Goal: Task Accomplishment & Management: Manage account settings

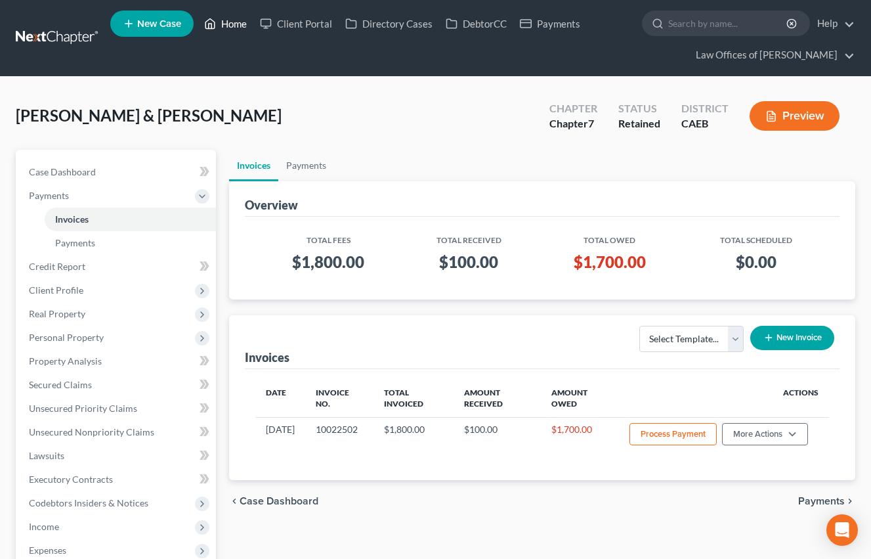
drag, startPoint x: 227, startPoint y: 24, endPoint x: 223, endPoint y: 44, distance: 20.1
click at [227, 24] on link "Home" at bounding box center [226, 24] width 56 height 24
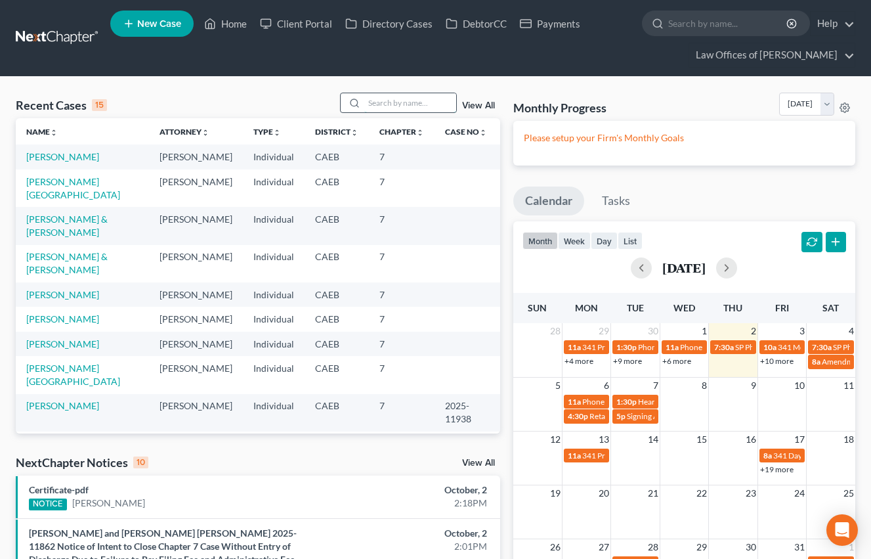
click at [429, 102] on input "search" at bounding box center [410, 102] width 92 height 19
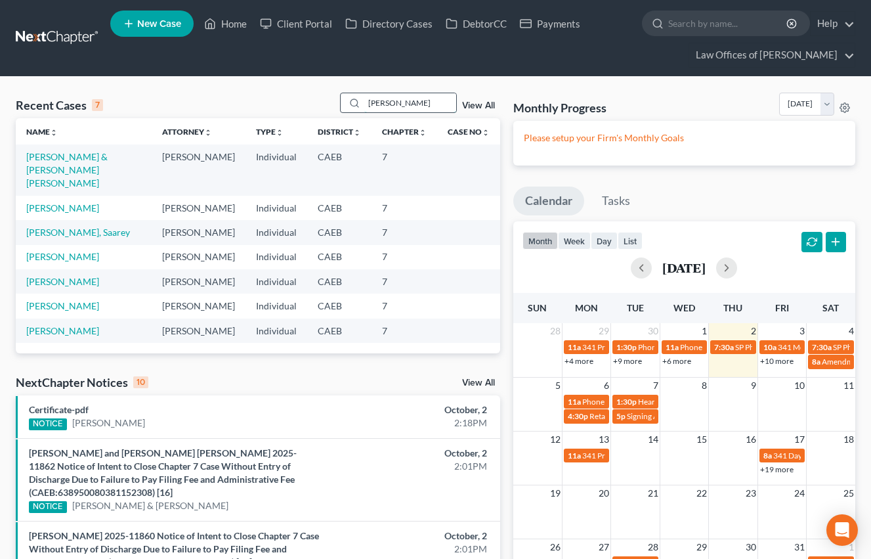
click at [417, 109] on input "[PERSON_NAME]" at bounding box center [410, 102] width 92 height 19
click at [417, 108] on input "[PERSON_NAME]" at bounding box center [410, 102] width 92 height 19
click at [417, 109] on input "[PERSON_NAME]" at bounding box center [410, 102] width 92 height 19
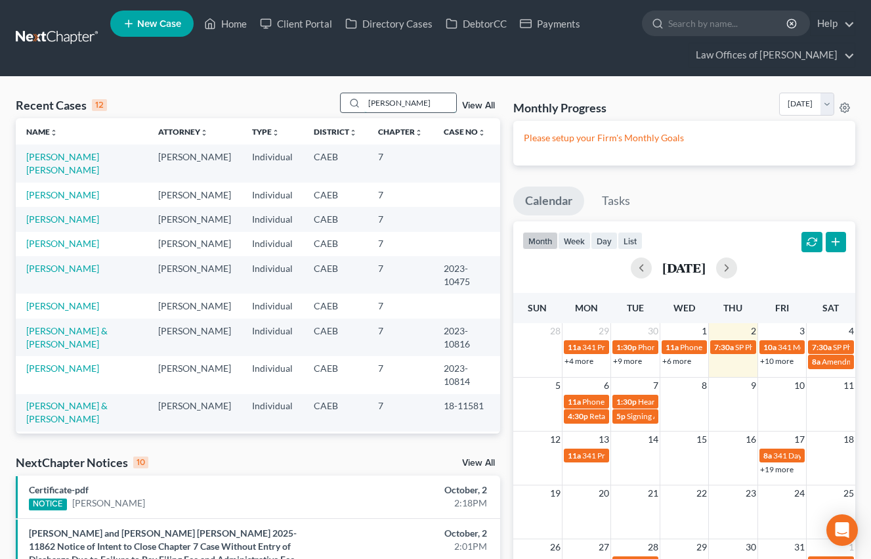
click at [424, 106] on input "[PERSON_NAME]" at bounding box center [410, 102] width 92 height 19
click at [425, 106] on input "[PERSON_NAME]" at bounding box center [410, 102] width 92 height 19
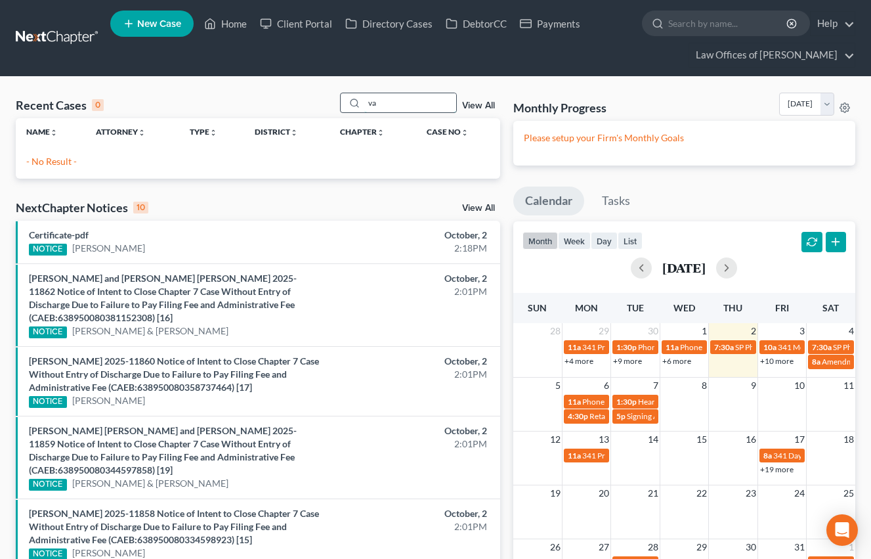
type input "v"
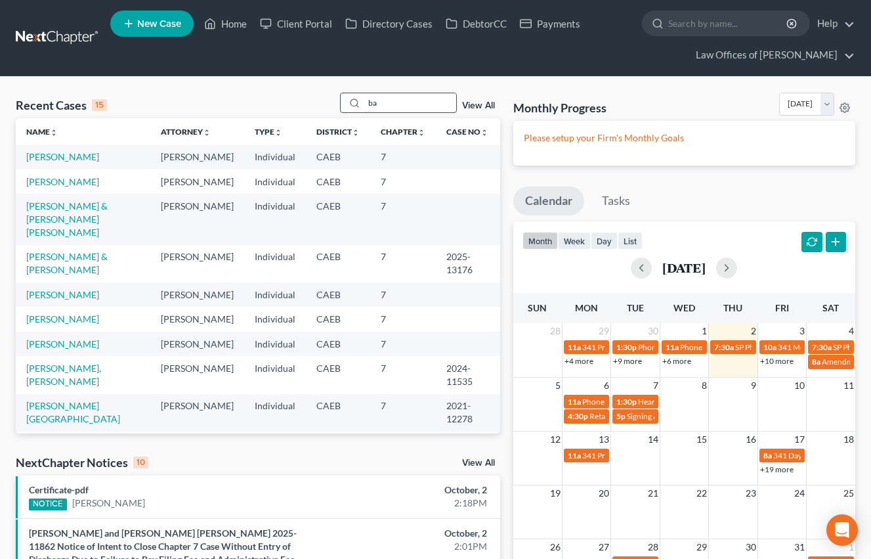
type input "b"
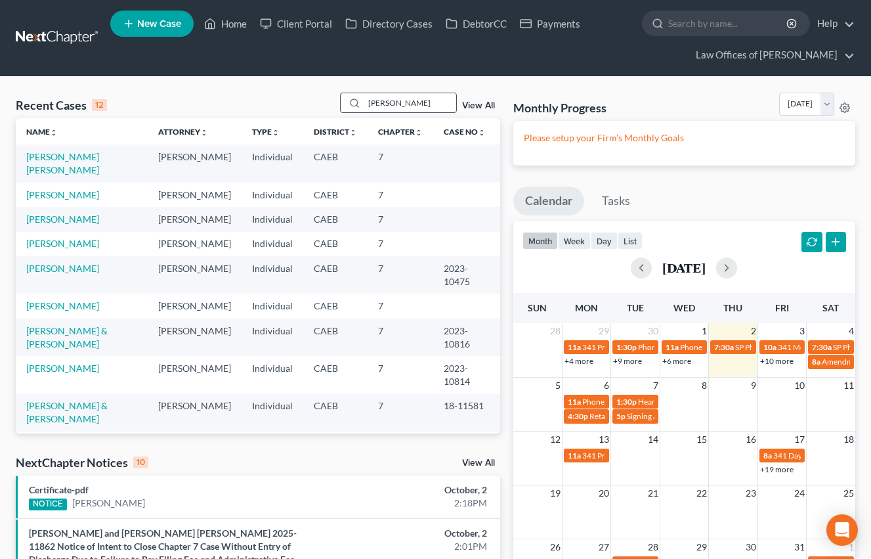
click at [423, 109] on input "[PERSON_NAME]" at bounding box center [410, 102] width 92 height 19
click at [423, 110] on input "[PERSON_NAME]" at bounding box center [410, 102] width 92 height 19
click at [422, 110] on input "[PERSON_NAME]" at bounding box center [410, 102] width 92 height 19
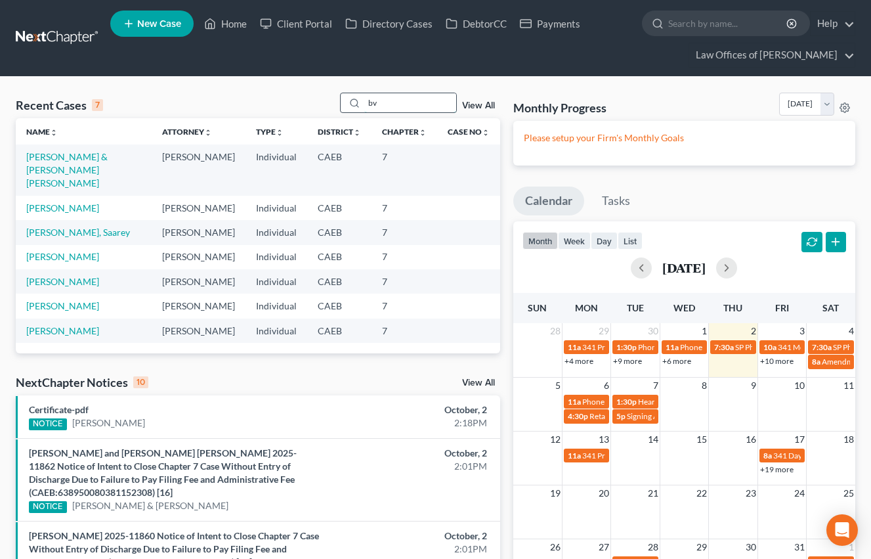
type input "b"
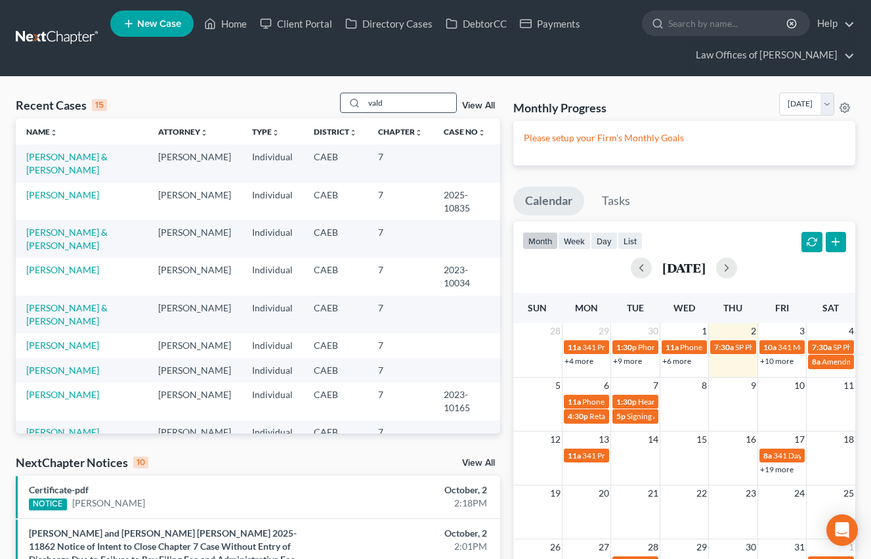
click at [450, 101] on input "vald" at bounding box center [410, 102] width 92 height 19
click at [448, 102] on input "vald" at bounding box center [410, 102] width 92 height 19
type input "[PERSON_NAME]"
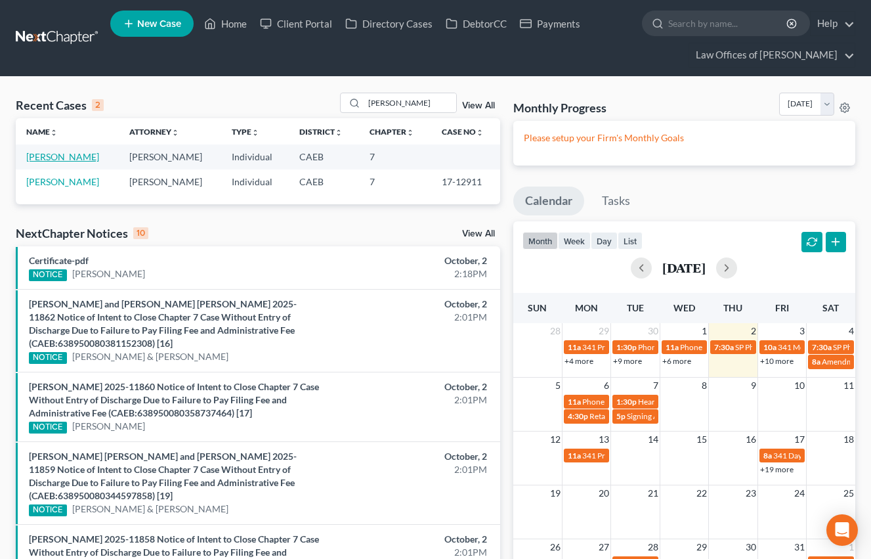
click at [52, 156] on link "[PERSON_NAME]" at bounding box center [62, 156] width 73 height 11
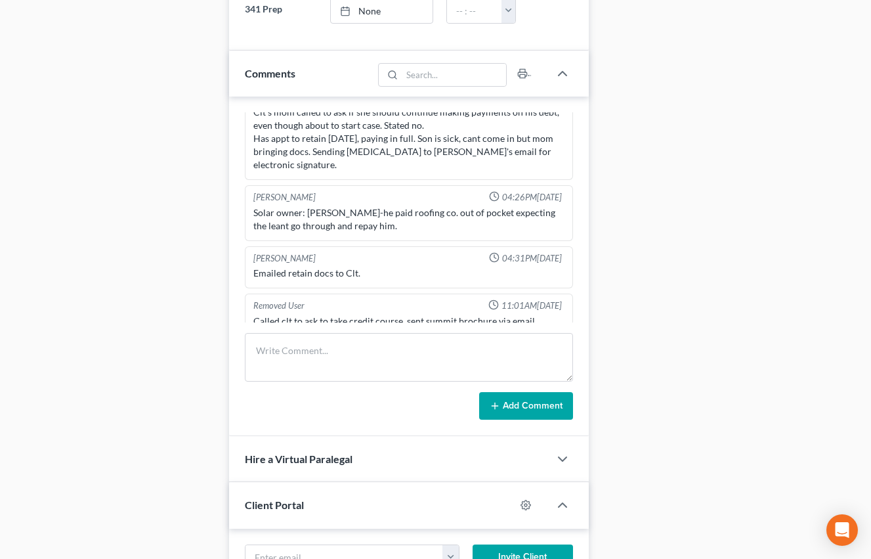
scroll to position [866, 0]
click at [214, 250] on div "Case Dashboard Payments Invoices Payments Payments Credit Report Client Profile" at bounding box center [115, 145] width 213 height 1725
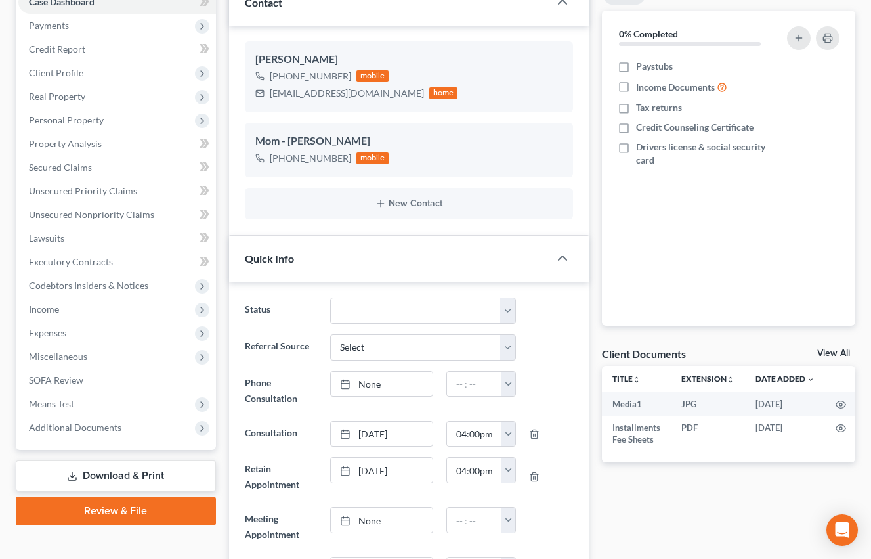
scroll to position [169, 0]
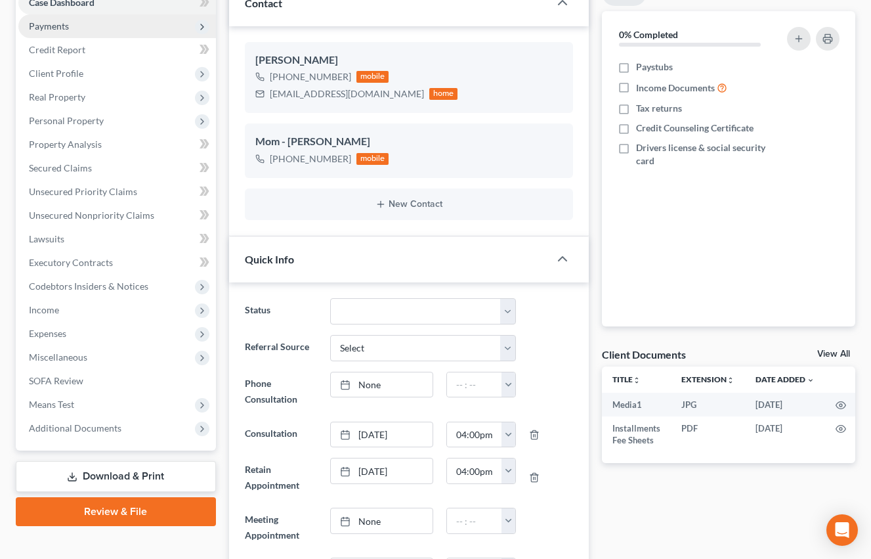
click at [77, 31] on span "Payments" at bounding box center [117, 26] width 198 height 24
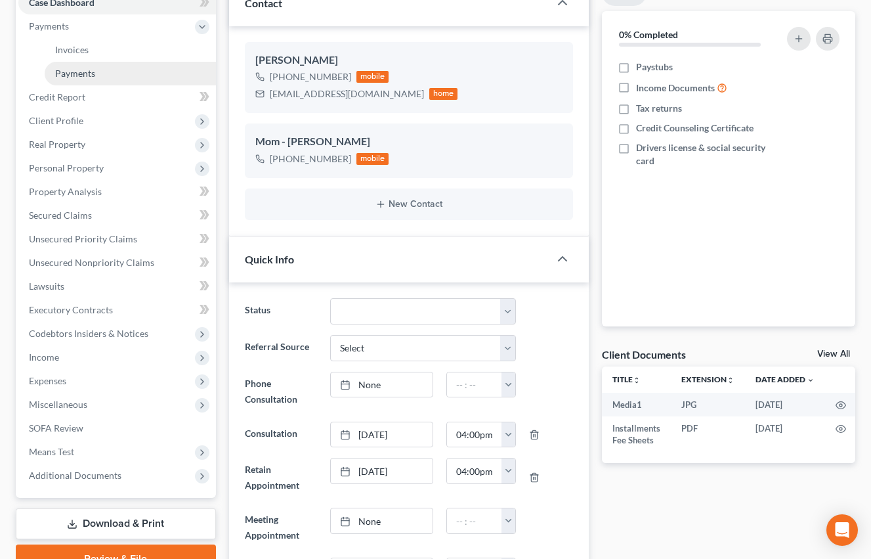
click at [107, 73] on link "Payments" at bounding box center [130, 74] width 171 height 24
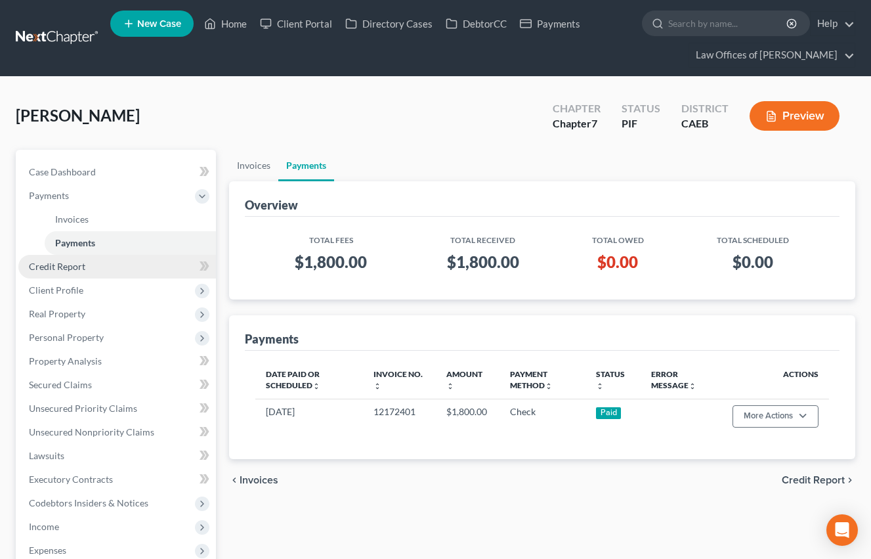
click at [89, 270] on link "Credit Report" at bounding box center [117, 267] width 198 height 24
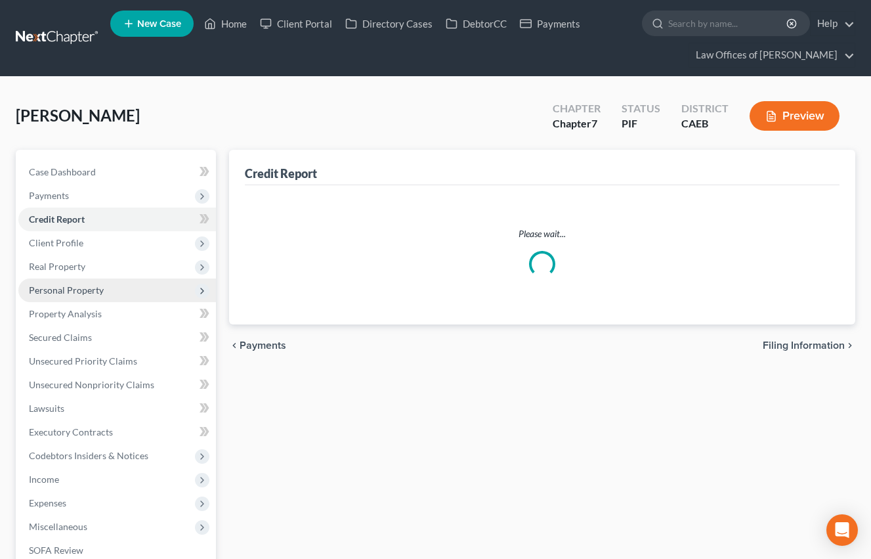
click at [85, 294] on ul "Case Dashboard Payments Invoices Payments Payments Credit Report Client Profile" at bounding box center [117, 384] width 198 height 449
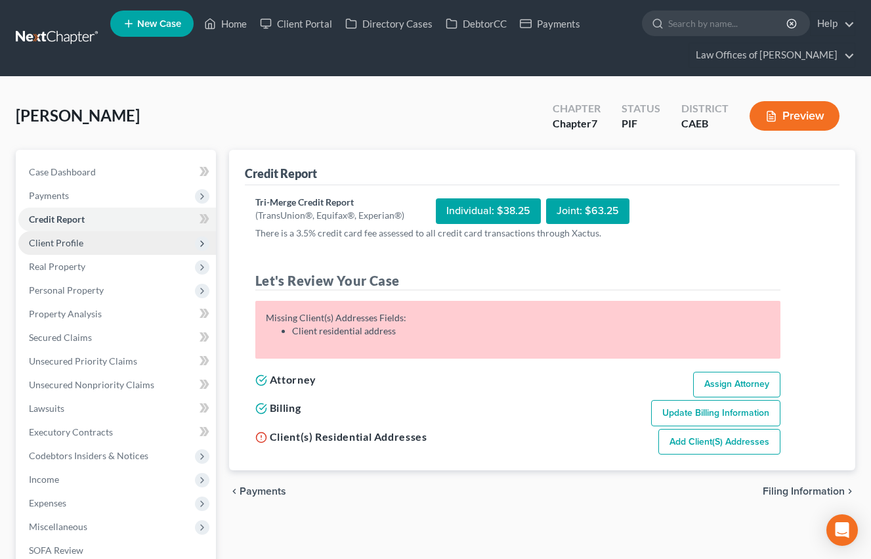
click at [85, 247] on span "Client Profile" at bounding box center [117, 243] width 198 height 24
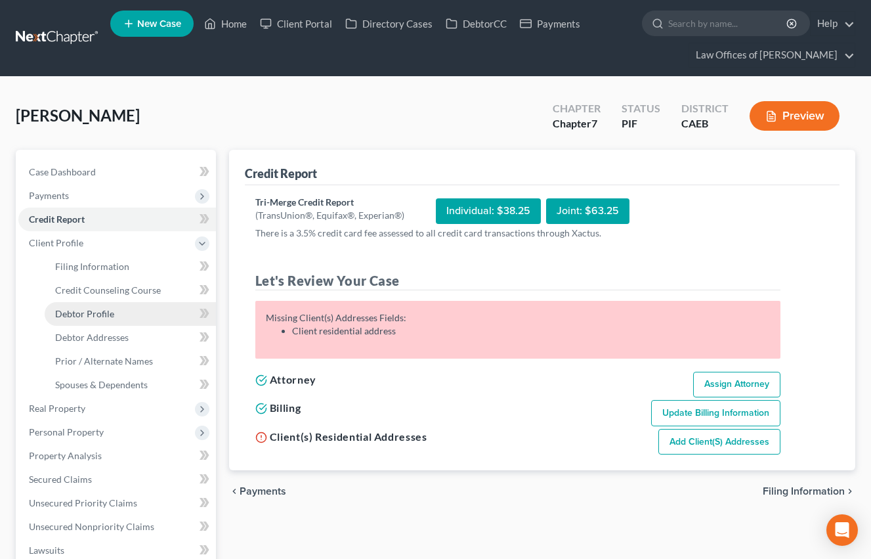
click at [109, 312] on span "Debtor Profile" at bounding box center [84, 313] width 59 height 11
select select "0"
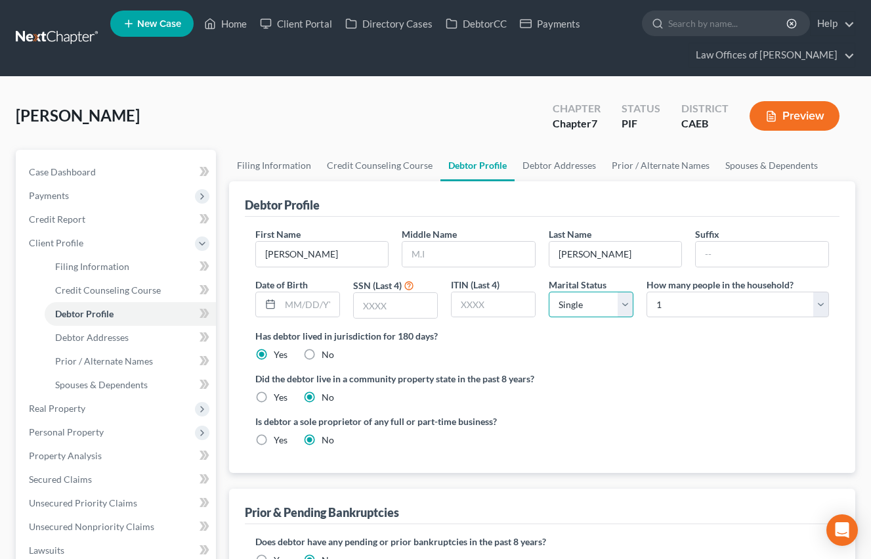
click at [584, 310] on select "Select Single Married Separated Divorced Widowed" at bounding box center [591, 304] width 85 height 26
click at [549, 291] on select "Select Single Married Separated Divorced Widowed" at bounding box center [591, 304] width 85 height 26
click at [683, 312] on select "Select 1 2 3 4 5 6 7 8 9 10 11 12 13 14 15 16 17 18 19 20" at bounding box center [738, 304] width 182 height 26
select select "2"
click at [647, 291] on select "Select 1 2 3 4 5 6 7 8 9 10 11 12 13 14 15 16 17 18 19 20" at bounding box center [738, 304] width 182 height 26
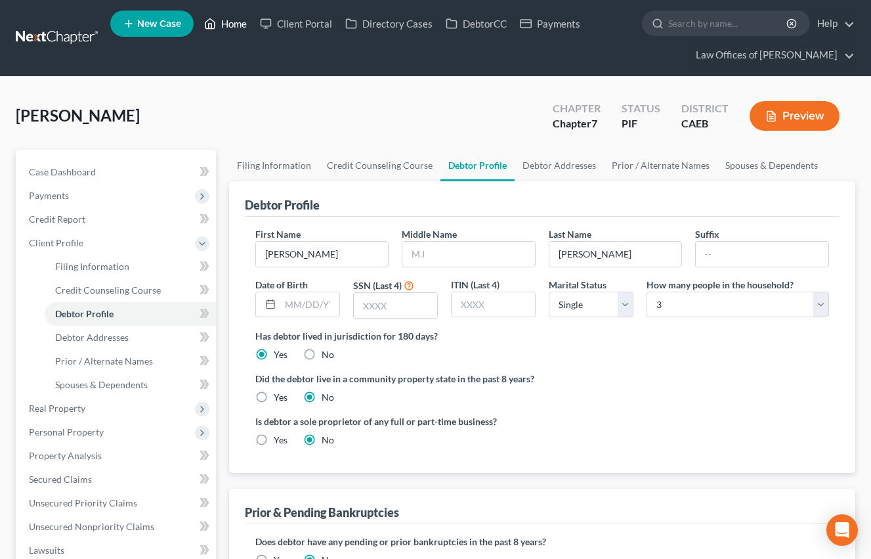
click at [241, 27] on link "Home" at bounding box center [226, 24] width 56 height 24
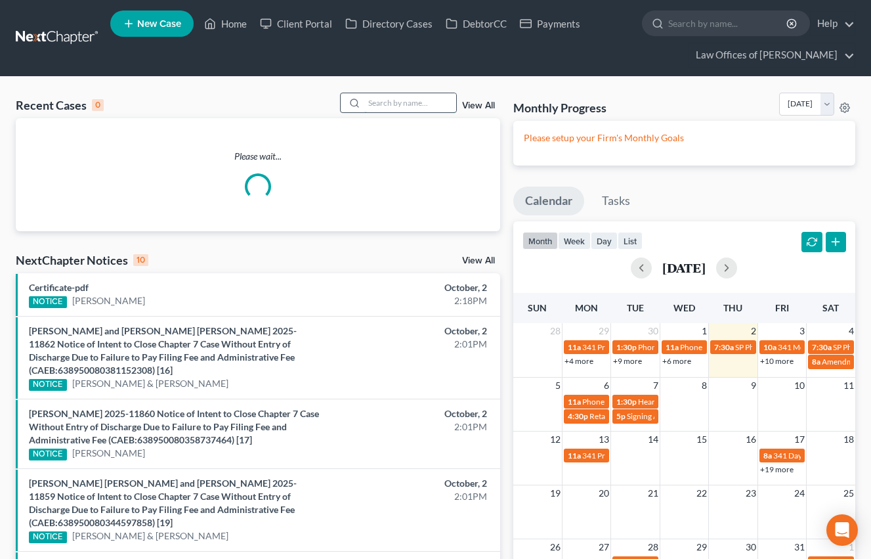
click at [407, 108] on input "search" at bounding box center [410, 102] width 92 height 19
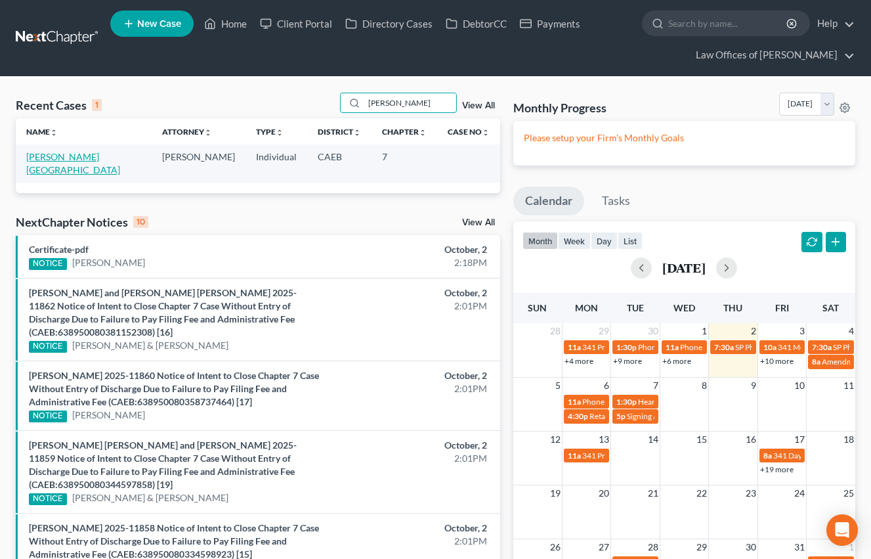
type input "[PERSON_NAME]"
click at [74, 158] on link "[PERSON_NAME][GEOGRAPHIC_DATA]" at bounding box center [73, 163] width 94 height 24
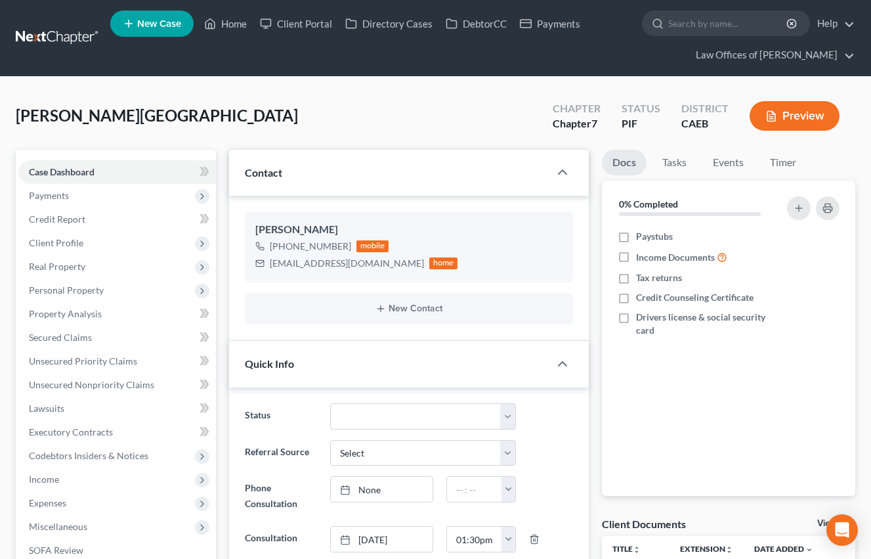
scroll to position [4998, 0]
drag, startPoint x: 238, startPoint y: 22, endPoint x: 257, endPoint y: 53, distance: 36.8
click at [238, 22] on link "Home" at bounding box center [226, 24] width 56 height 24
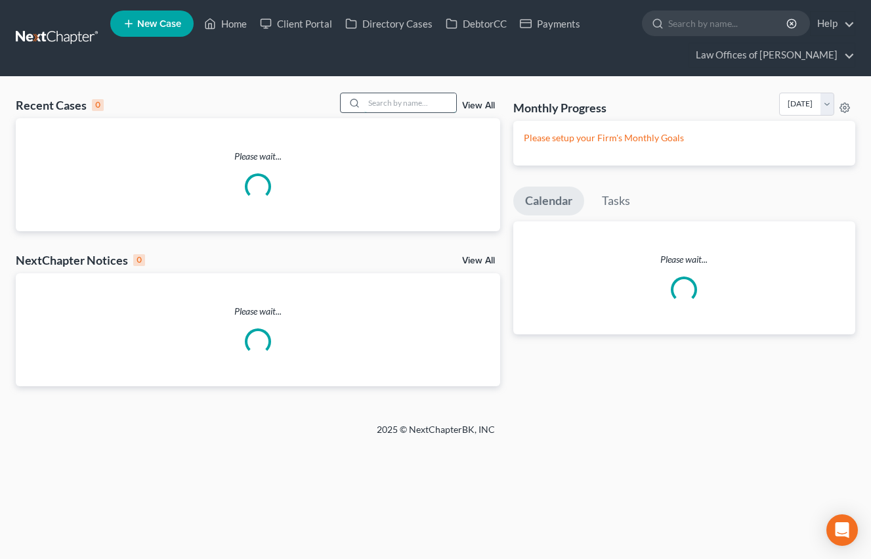
click at [391, 101] on input "search" at bounding box center [410, 102] width 92 height 19
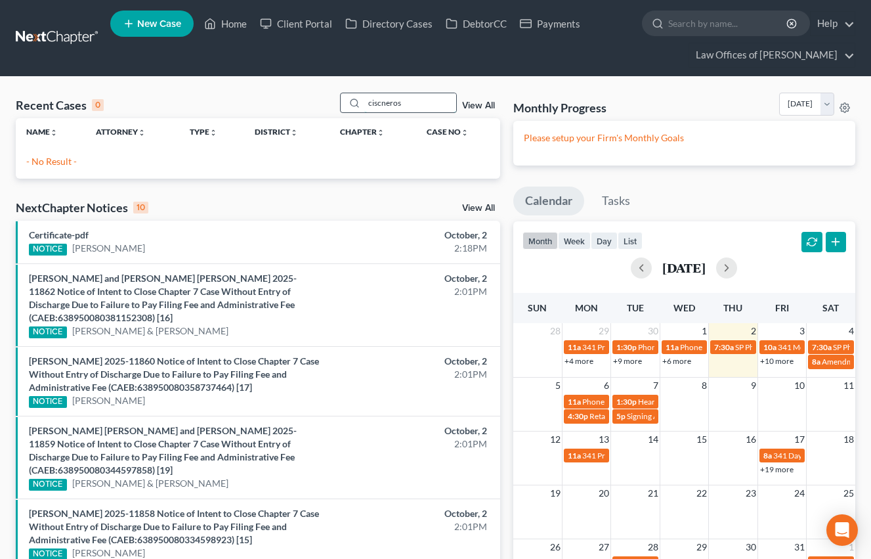
click at [425, 102] on input "ciscneros" at bounding box center [410, 102] width 92 height 19
click at [425, 103] on input "ciscneros" at bounding box center [410, 102] width 92 height 19
type input "c"
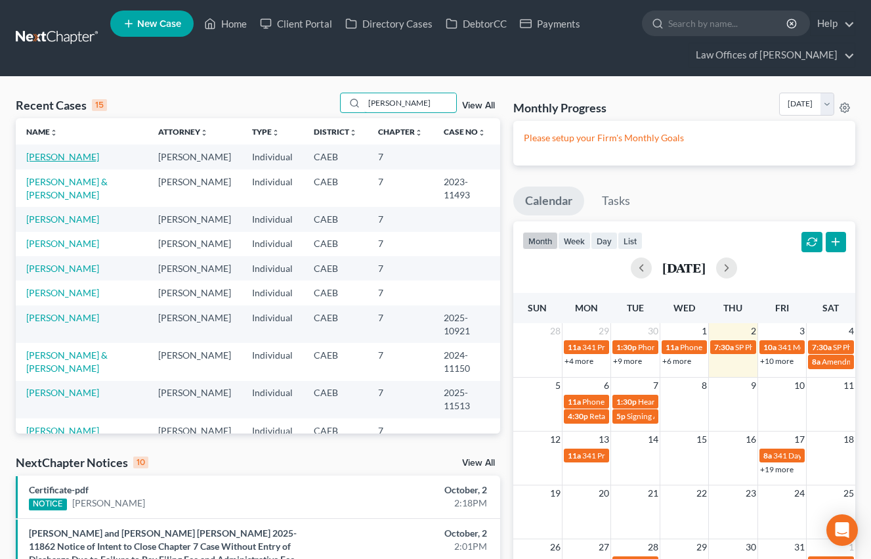
type input "[PERSON_NAME]"
click at [69, 156] on link "[PERSON_NAME]" at bounding box center [62, 156] width 73 height 11
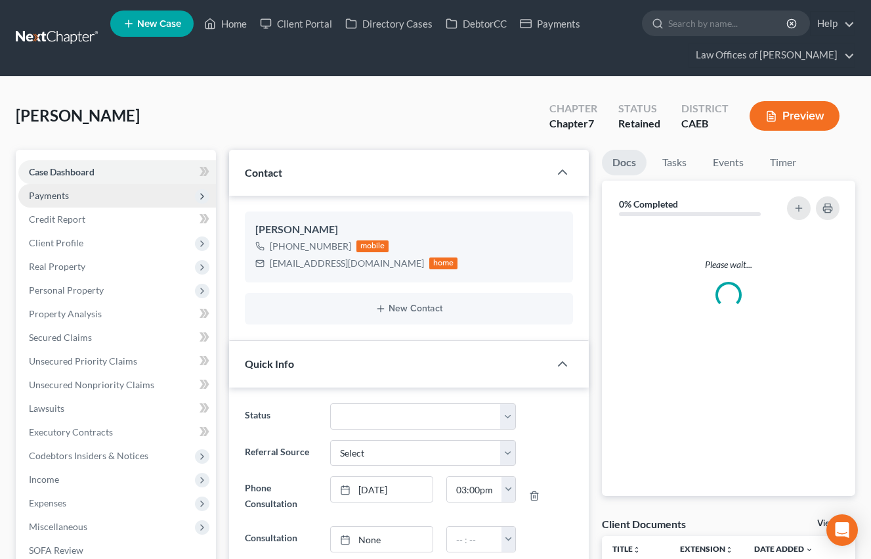
click at [63, 197] on span "Payments" at bounding box center [49, 195] width 40 height 11
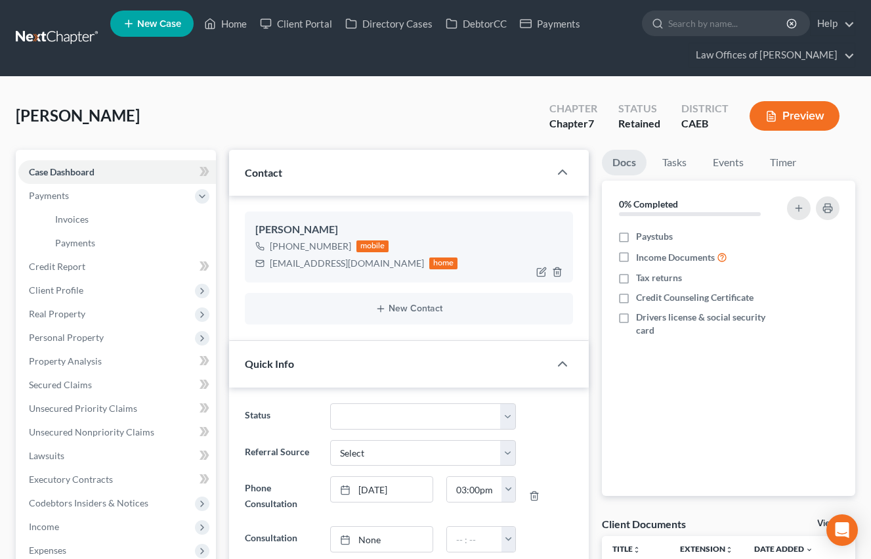
scroll to position [41, 0]
click at [127, 219] on link "Invoices" at bounding box center [130, 219] width 171 height 24
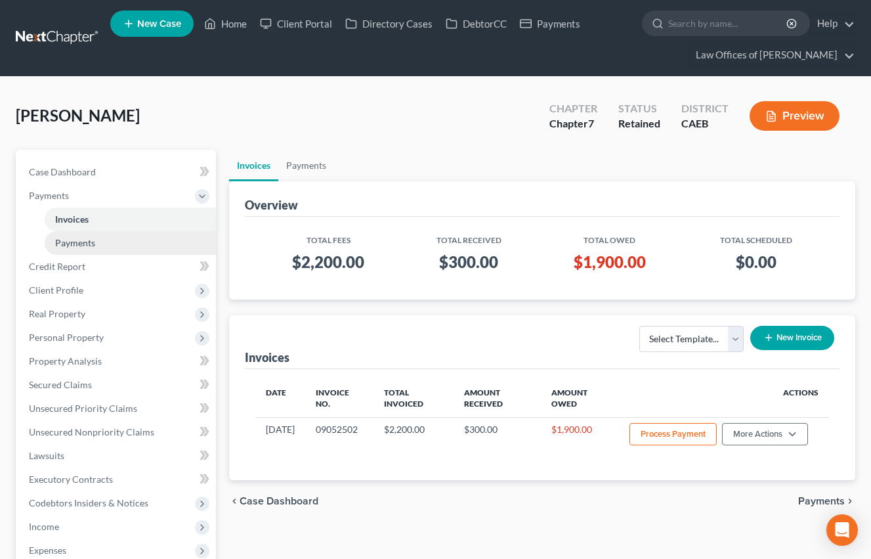
click at [78, 247] on span "Payments" at bounding box center [75, 242] width 40 height 11
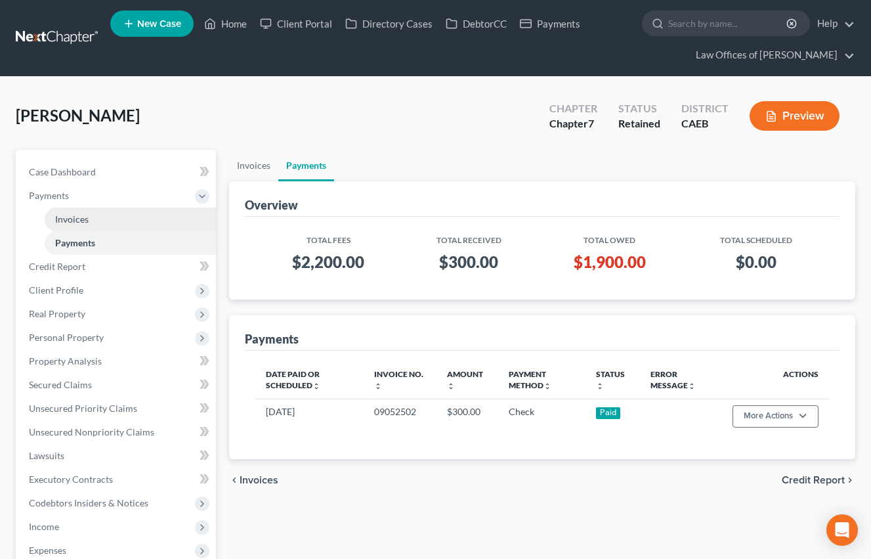
click at [78, 219] on span "Invoices" at bounding box center [71, 218] width 33 height 11
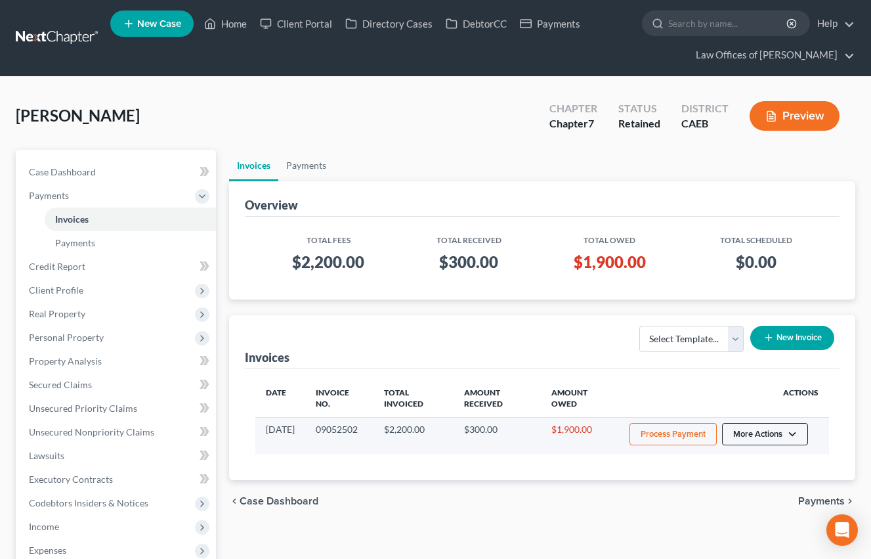
click at [769, 425] on button "More Actions" at bounding box center [765, 434] width 86 height 22
click at [763, 479] on link "Record Cash or Check Payment" at bounding box center [783, 484] width 154 height 22
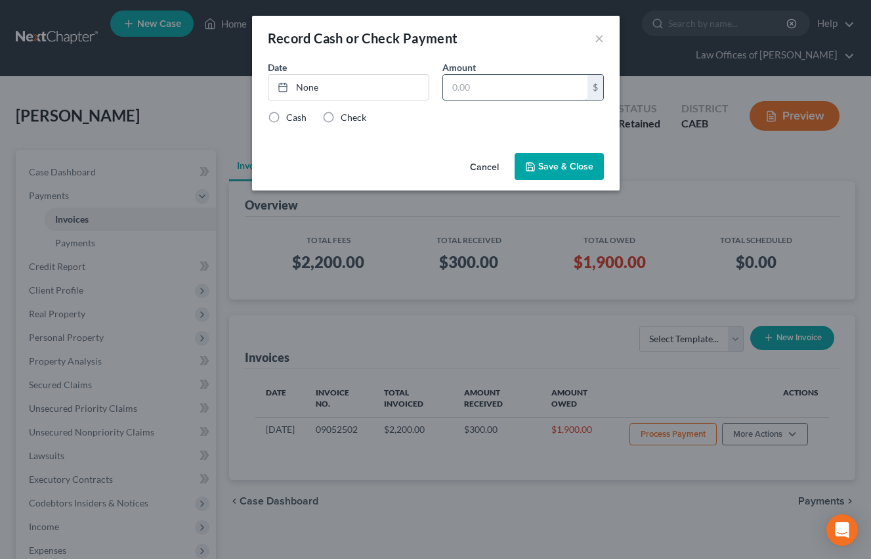
click at [515, 91] on input "text" at bounding box center [515, 87] width 144 height 25
type input "1,900"
click at [381, 85] on link "[DATE]" at bounding box center [348, 87] width 160 height 25
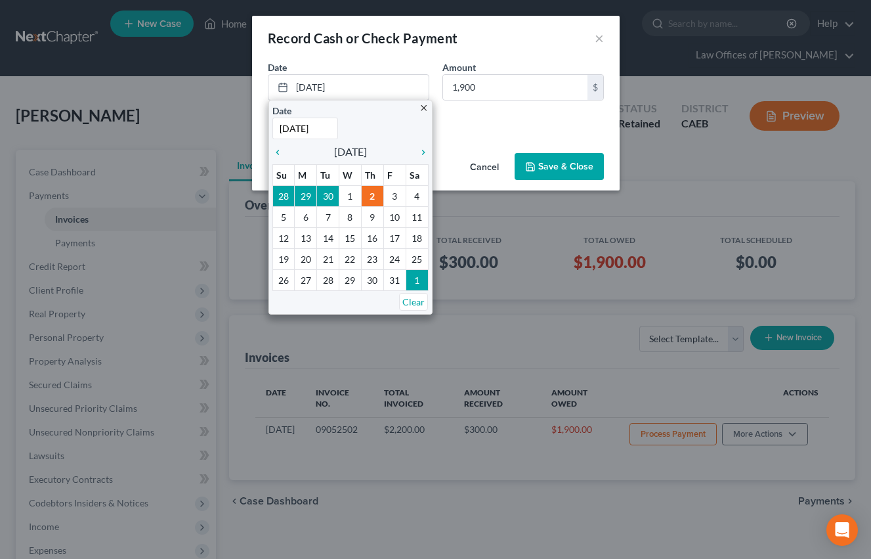
drag, startPoint x: 467, startPoint y: 115, endPoint x: 427, endPoint y: 117, distance: 40.1
click at [467, 115] on div "Cash Check" at bounding box center [436, 117] width 336 height 13
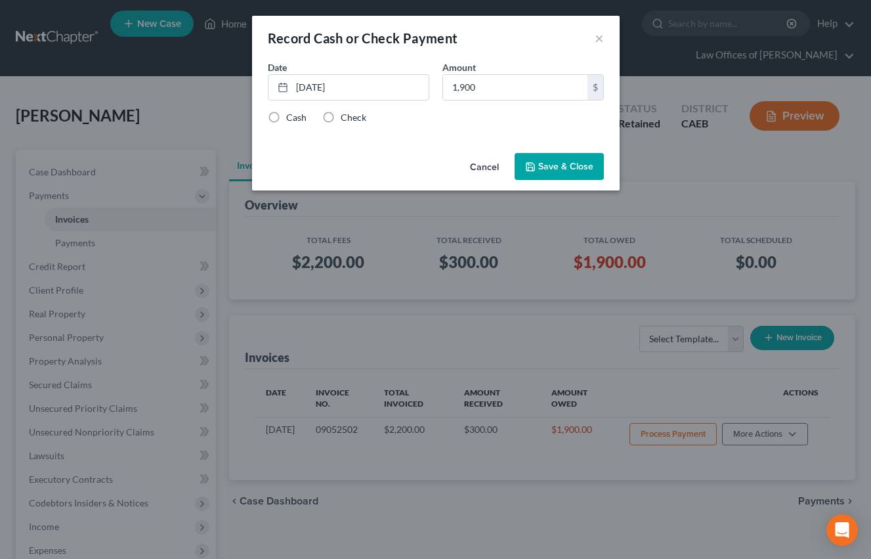
drag, startPoint x: 345, startPoint y: 118, endPoint x: 398, endPoint y: 129, distance: 53.7
click at [345, 118] on label "Check" at bounding box center [354, 117] width 26 height 13
click at [346, 118] on input "Check" at bounding box center [350, 115] width 9 height 9
radio input "true"
click at [584, 174] on button "Save & Close" at bounding box center [559, 167] width 89 height 28
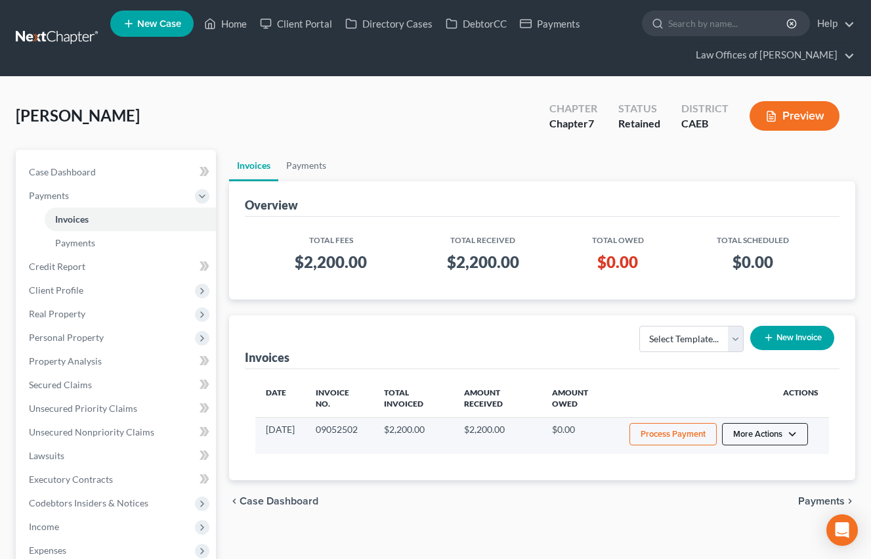
click at [787, 438] on button "More Actions" at bounding box center [765, 434] width 86 height 22
click at [750, 458] on link "View/Edit" at bounding box center [783, 462] width 154 height 22
select select "0"
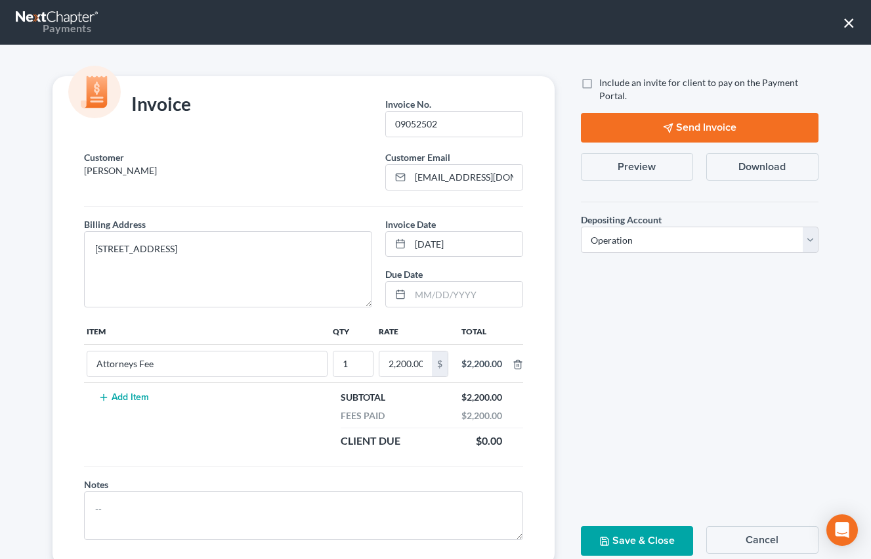
click at [645, 170] on button "Preview" at bounding box center [637, 167] width 112 height 28
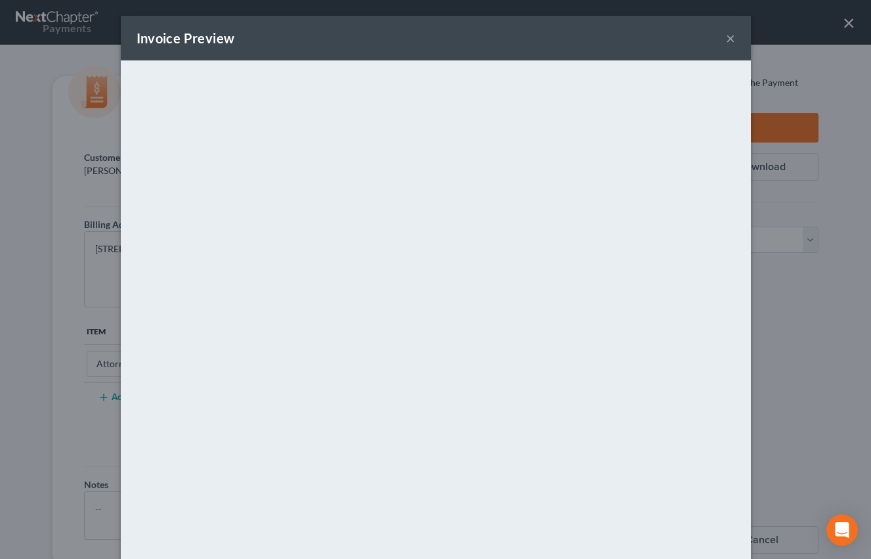
drag, startPoint x: 730, startPoint y: 41, endPoint x: 736, endPoint y: 45, distance: 8.0
click at [730, 41] on button "×" at bounding box center [730, 38] width 9 height 16
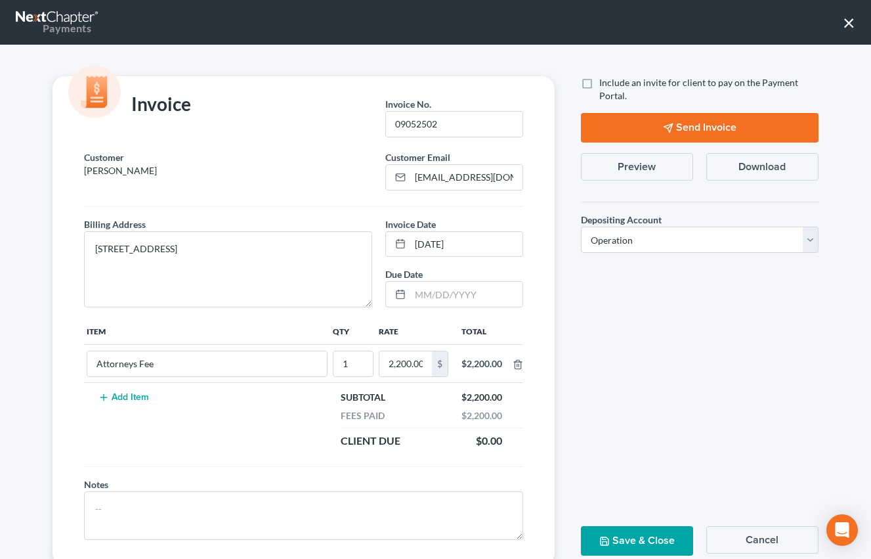
click at [855, 26] on button "×" at bounding box center [849, 22] width 12 height 21
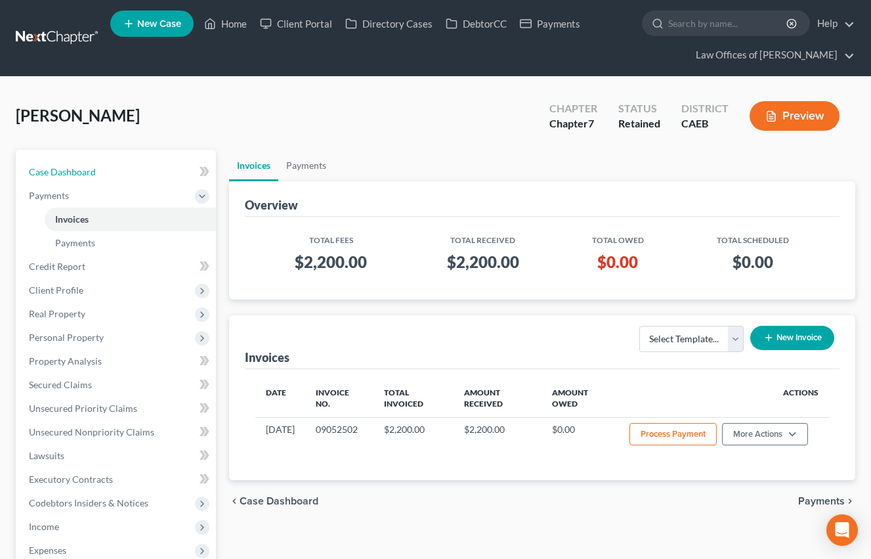
drag, startPoint x: 91, startPoint y: 171, endPoint x: 260, endPoint y: 127, distance: 174.3
click at [91, 171] on span "Case Dashboard" at bounding box center [62, 171] width 67 height 11
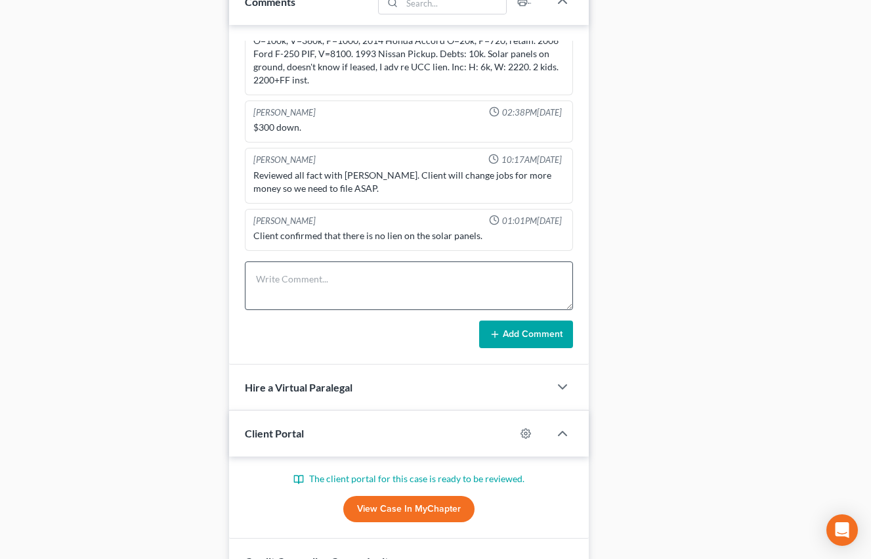
scroll to position [872, 0]
click at [339, 276] on textarea at bounding box center [409, 286] width 328 height 49
type textarea "s"
type textarea "F"
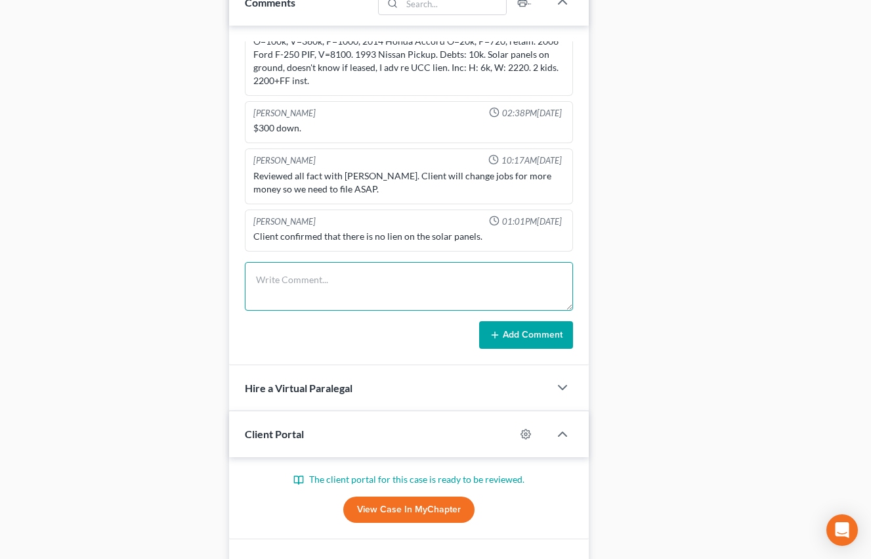
type textarea "T"
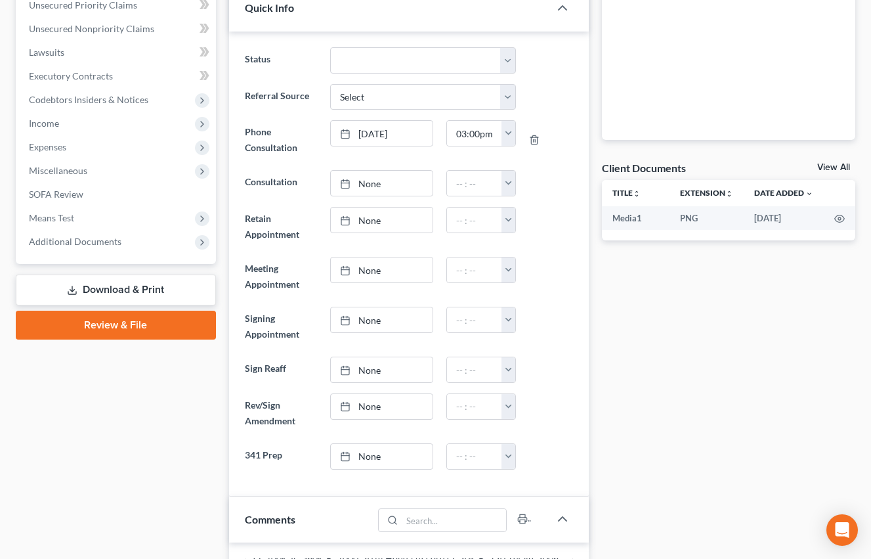
scroll to position [0, 0]
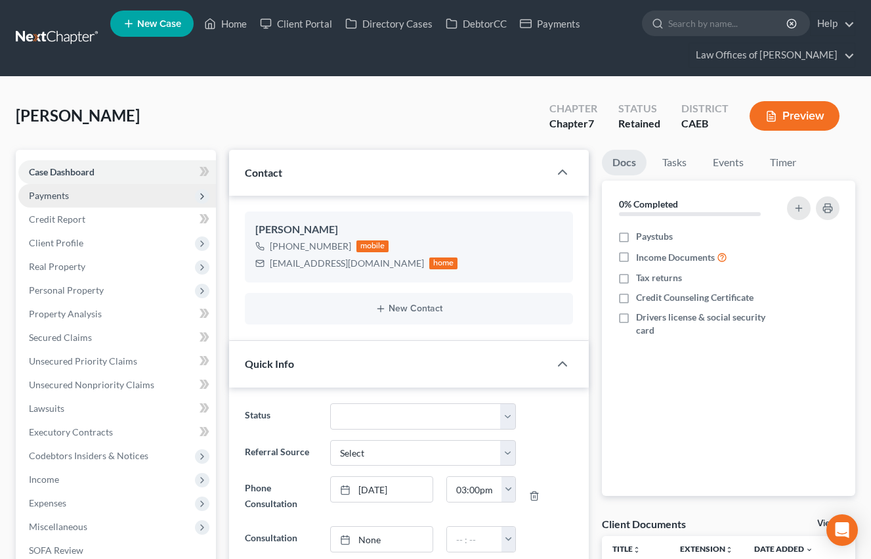
type textarea "No taxes, want to file without."
click at [62, 194] on span "Payments" at bounding box center [49, 195] width 40 height 11
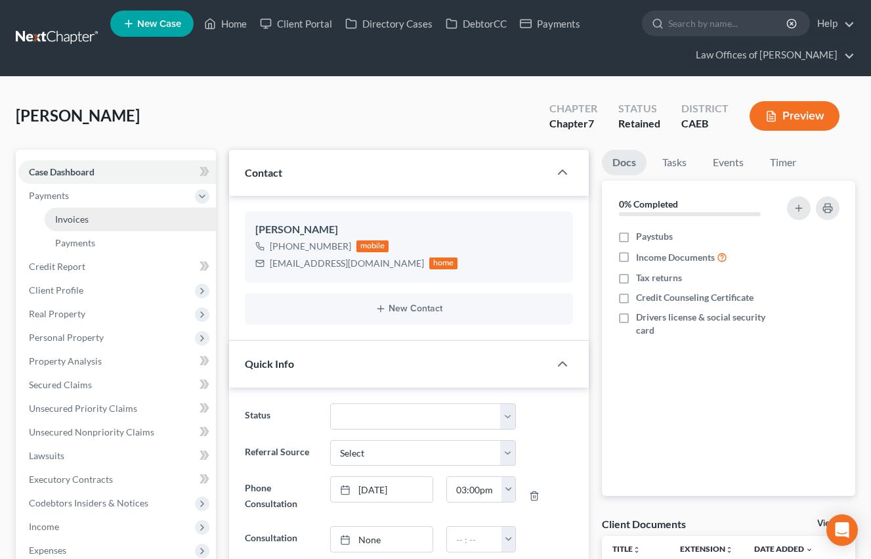
drag, startPoint x: 102, startPoint y: 221, endPoint x: 175, endPoint y: 222, distance: 72.9
click at [102, 221] on link "Invoices" at bounding box center [130, 219] width 171 height 24
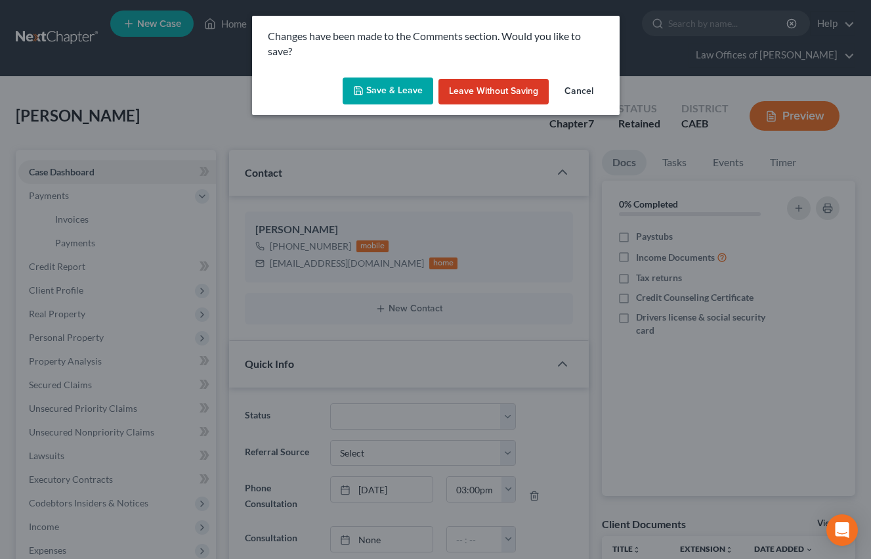
drag, startPoint x: 575, startPoint y: 87, endPoint x: 289, endPoint y: 301, distance: 357.7
click at [575, 87] on button "Cancel" at bounding box center [579, 92] width 50 height 26
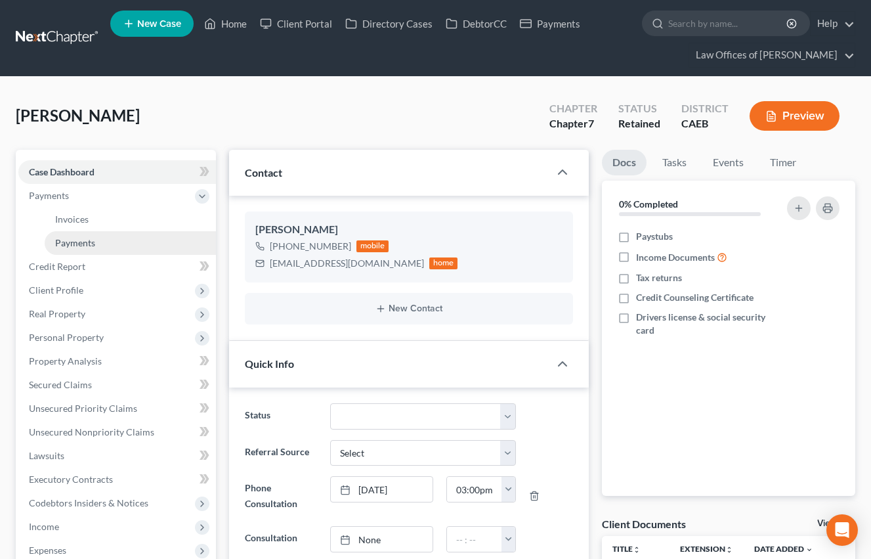
click at [82, 238] on span "Payments" at bounding box center [75, 242] width 40 height 11
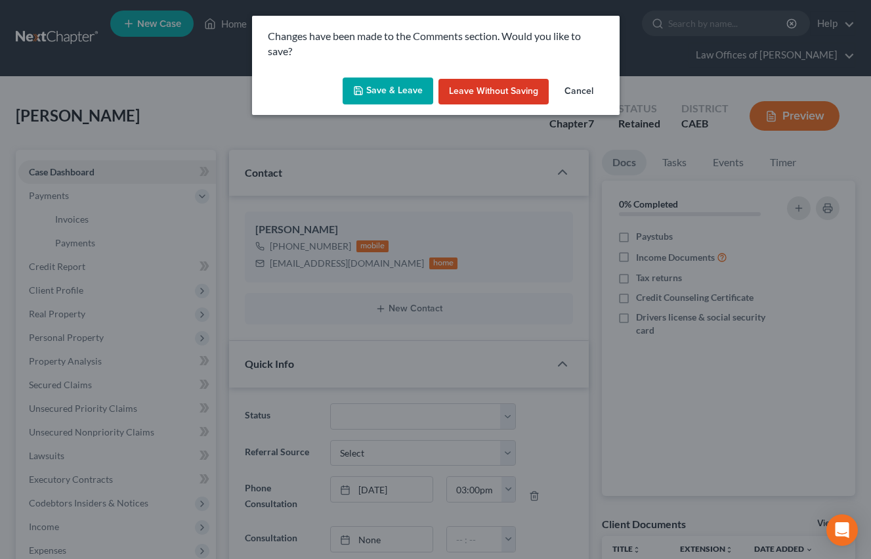
click at [592, 90] on button "Cancel" at bounding box center [579, 92] width 50 height 26
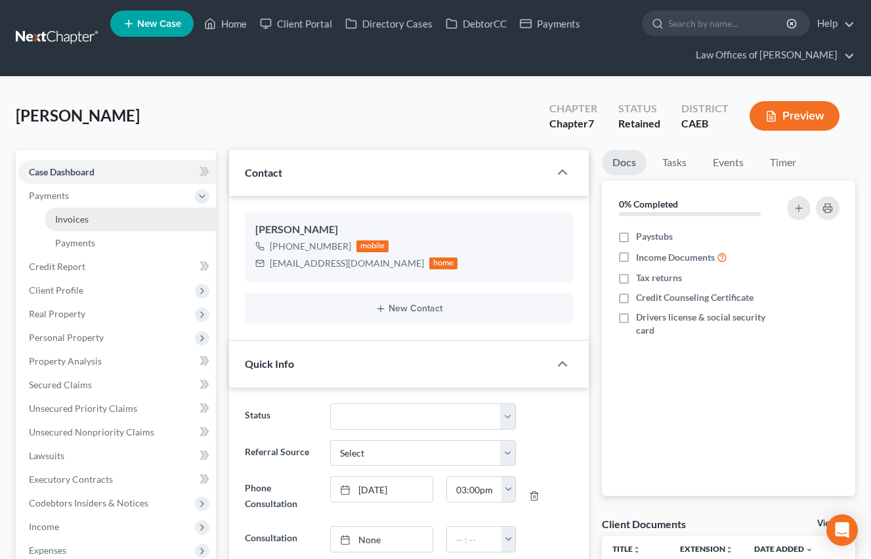
click at [64, 223] on span "Invoices" at bounding box center [71, 218] width 33 height 11
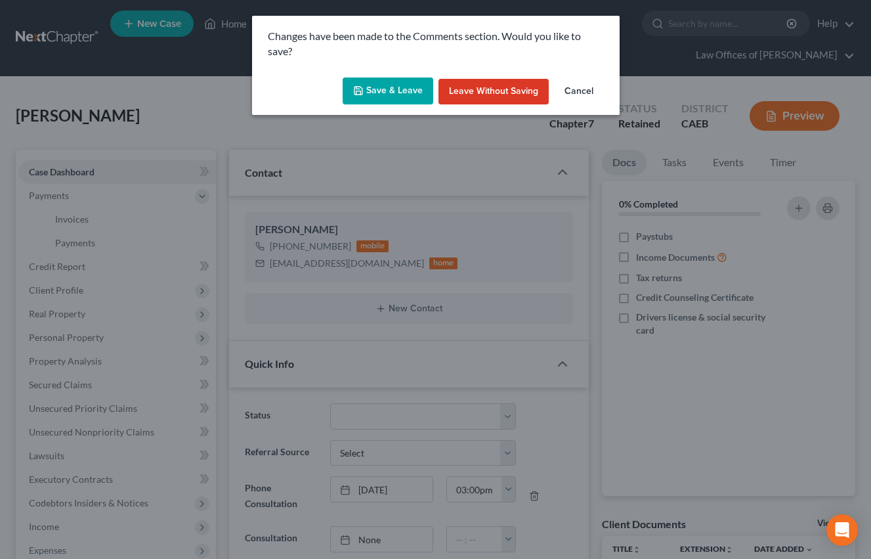
click at [584, 86] on button "Cancel" at bounding box center [579, 92] width 50 height 26
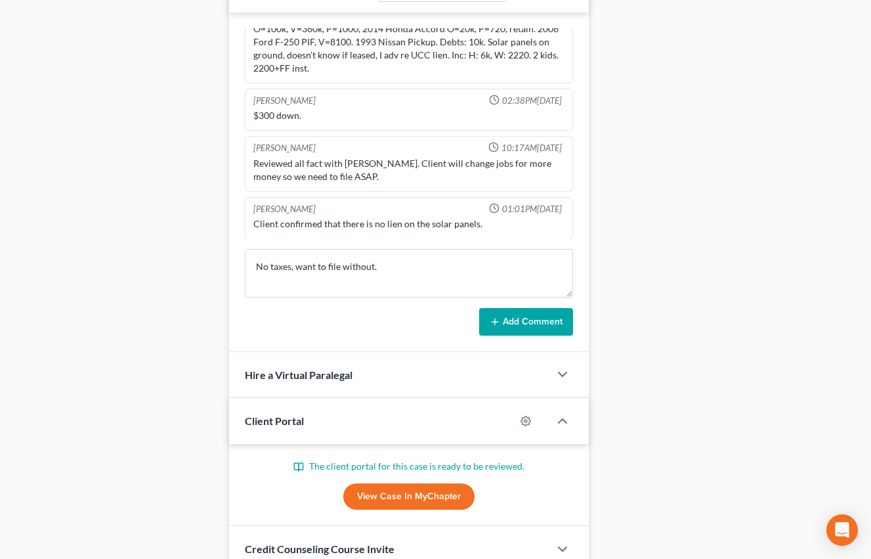
scroll to position [883, 0]
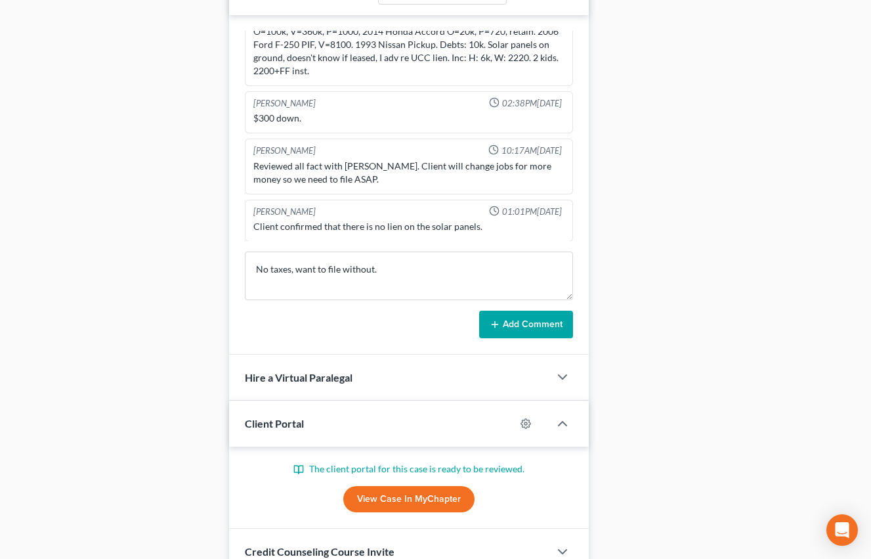
click at [545, 324] on button "Add Comment" at bounding box center [526, 324] width 94 height 28
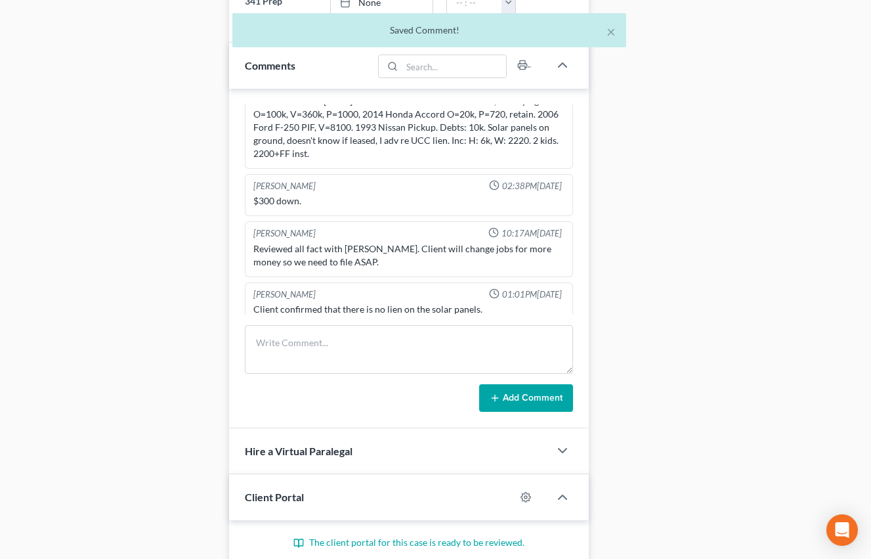
scroll to position [0, 0]
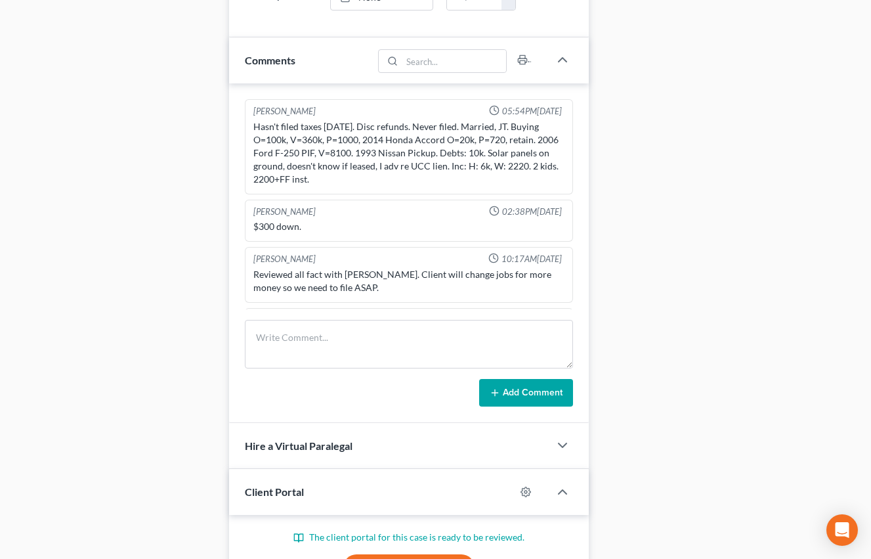
click at [220, 217] on div "Case Dashboard Payments Invoices Payments Payments Credit Report Client Profile" at bounding box center [115, 159] width 213 height 1648
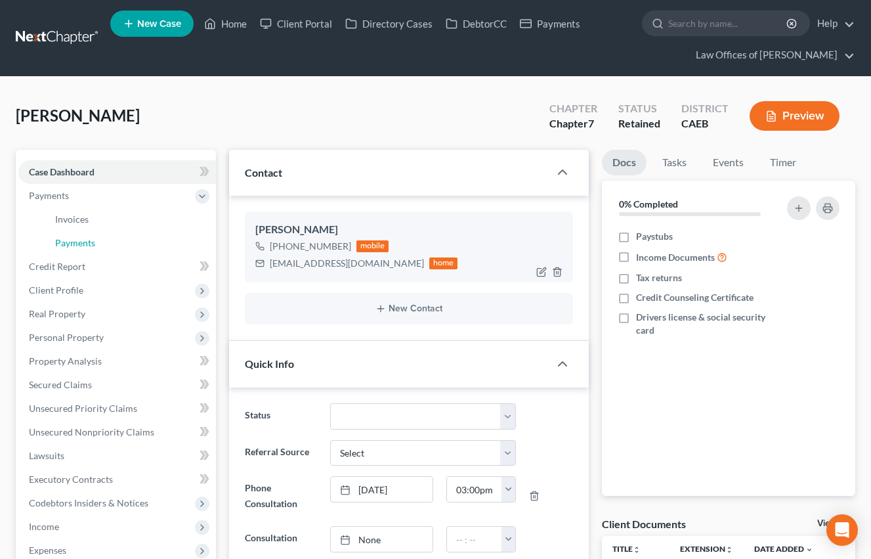
drag, startPoint x: 93, startPoint y: 238, endPoint x: 272, endPoint y: 244, distance: 180.0
click at [93, 238] on span "Payments" at bounding box center [75, 242] width 40 height 11
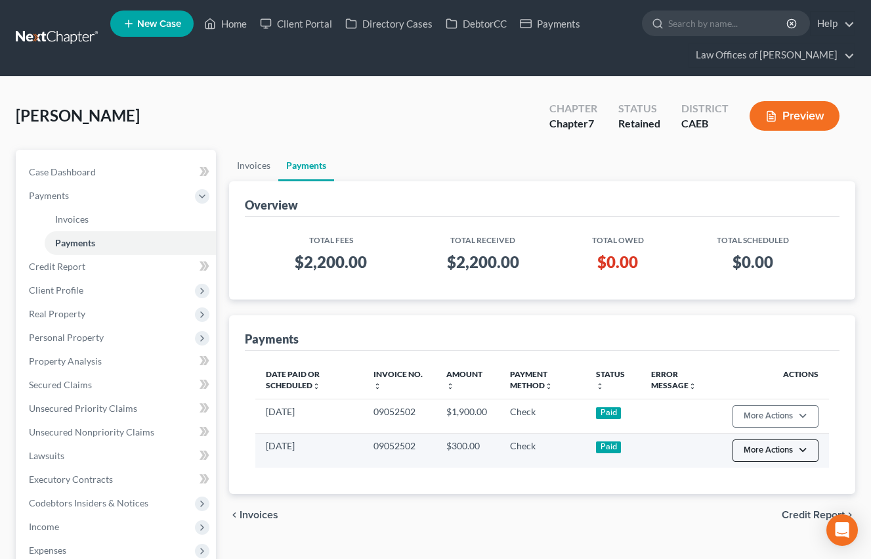
click at [786, 455] on button "More Actions" at bounding box center [776, 450] width 86 height 22
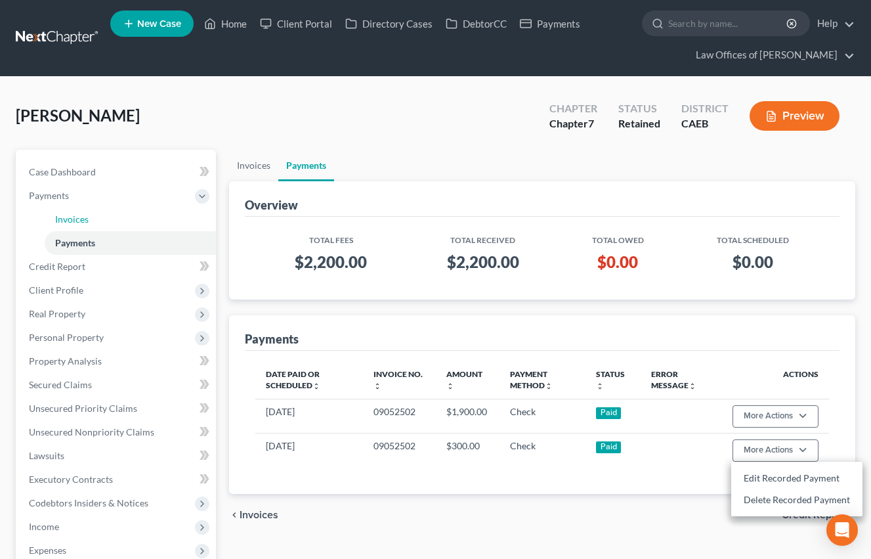
drag, startPoint x: 88, startPoint y: 212, endPoint x: 370, endPoint y: 261, distance: 285.9
click at [88, 212] on link "Invoices" at bounding box center [130, 219] width 171 height 24
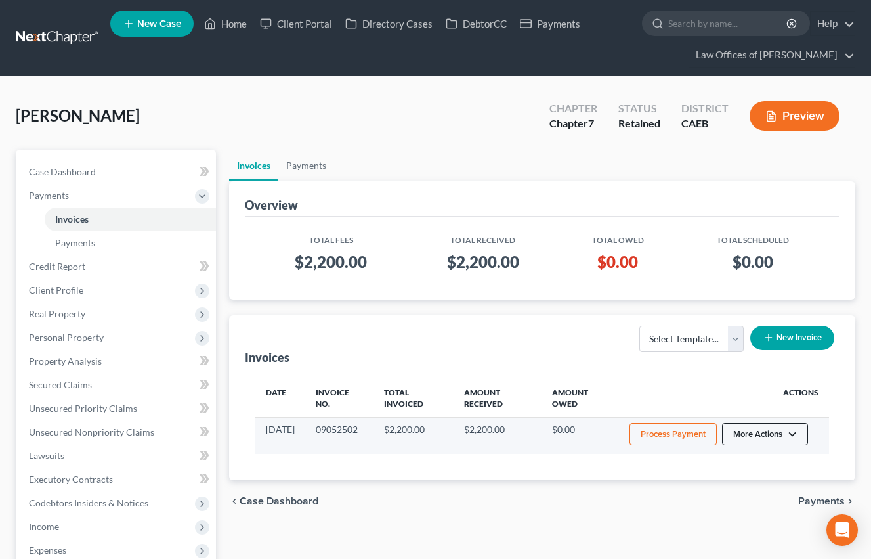
click at [778, 429] on button "More Actions" at bounding box center [765, 434] width 86 height 22
click at [751, 469] on link "View/Edit" at bounding box center [783, 462] width 154 height 22
select select "0"
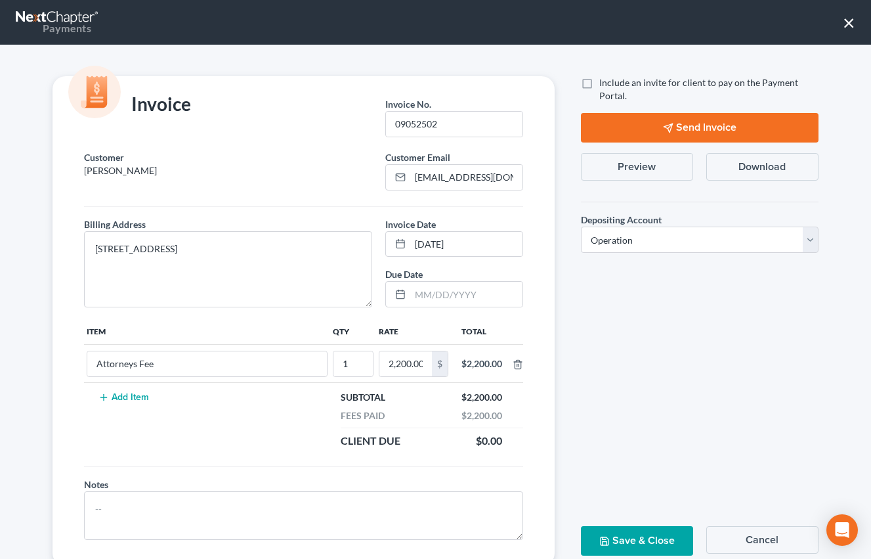
click at [664, 166] on button "Preview" at bounding box center [637, 167] width 112 height 28
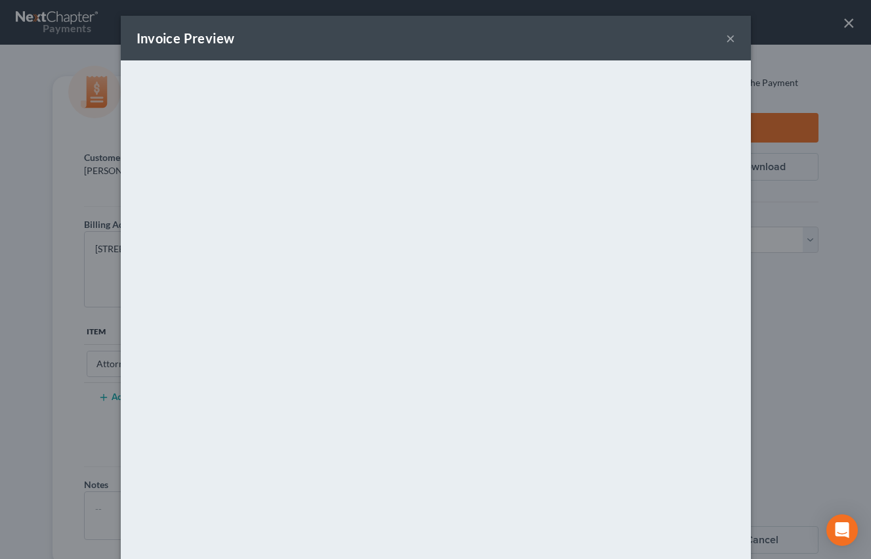
click at [733, 41] on button "×" at bounding box center [730, 38] width 9 height 16
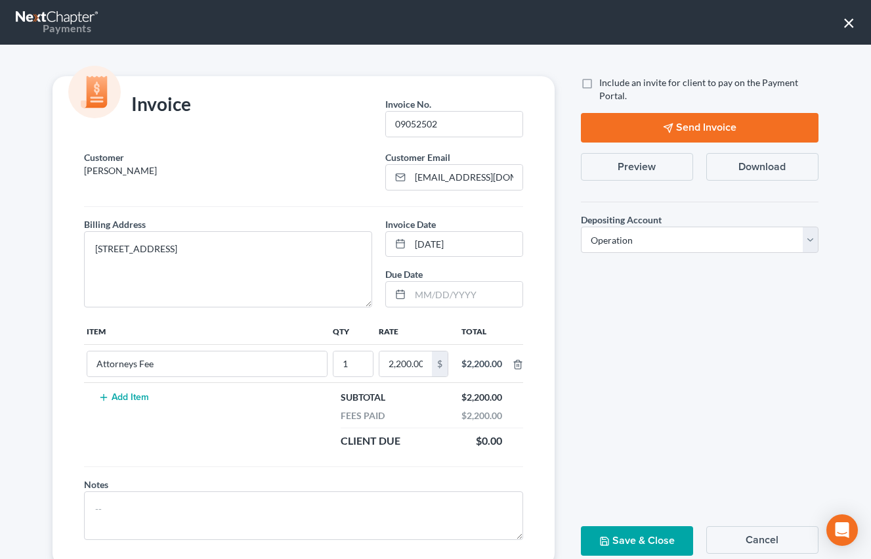
click at [848, 21] on button "×" at bounding box center [849, 22] width 12 height 21
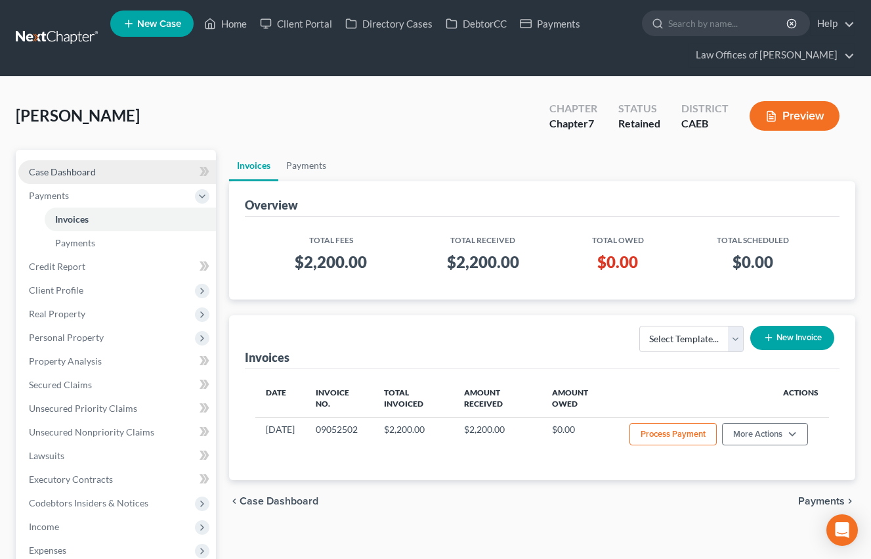
click at [62, 162] on link "Case Dashboard" at bounding box center [117, 172] width 198 height 24
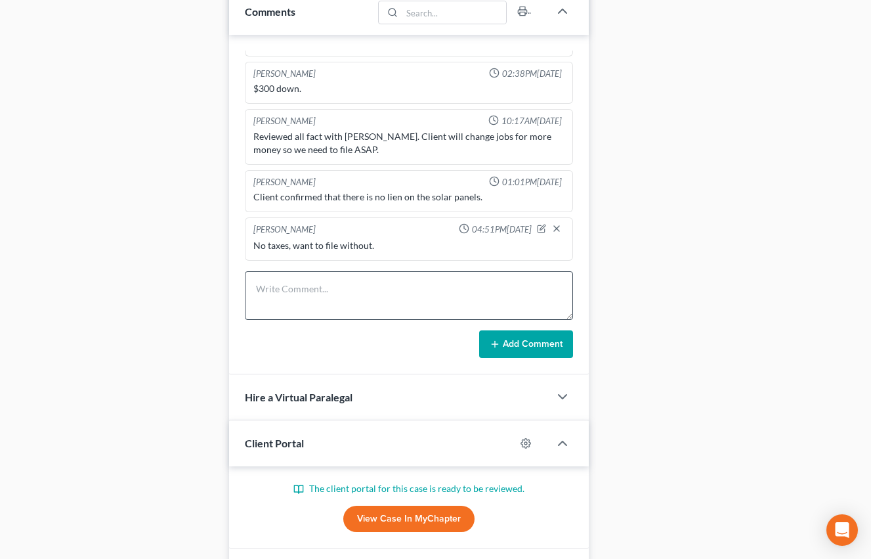
scroll to position [874, 0]
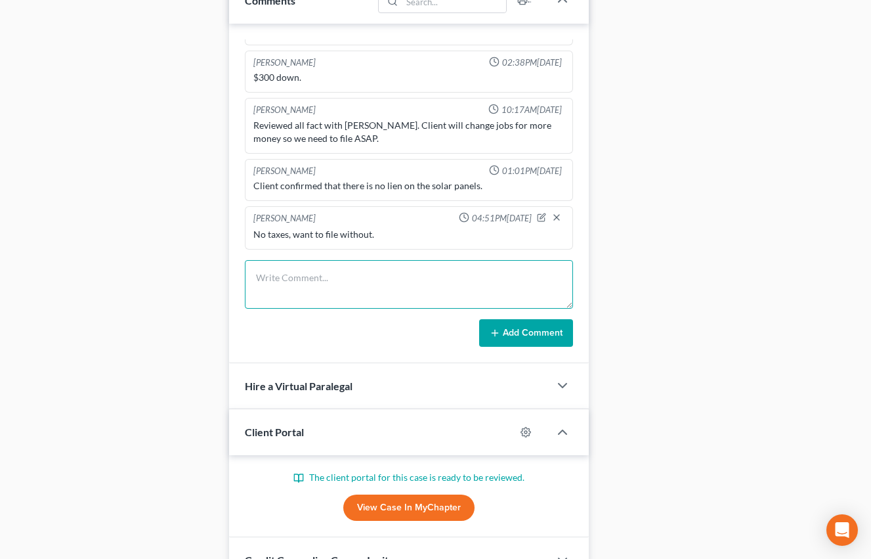
click at [301, 285] on textarea at bounding box center [409, 284] width 328 height 49
type textarea "No lien on house w/ solar panels."
click at [561, 338] on button "Add Comment" at bounding box center [526, 333] width 94 height 28
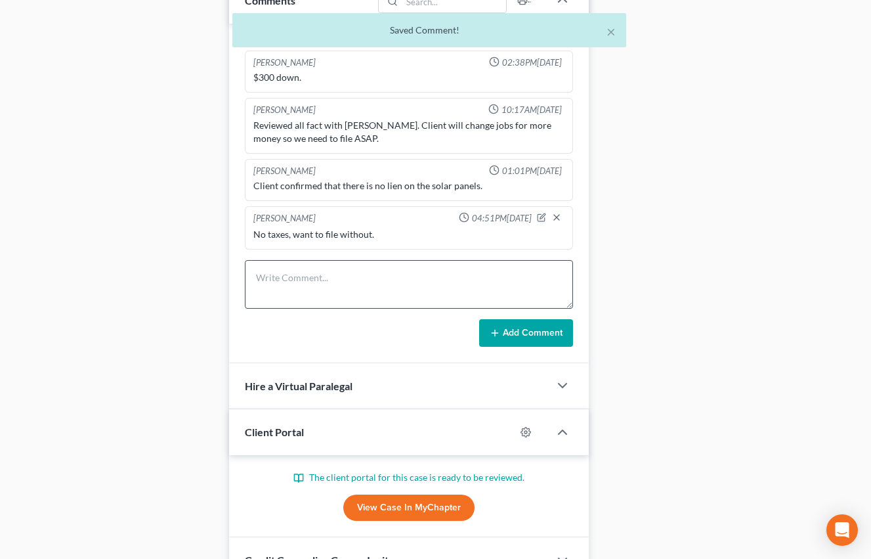
scroll to position [138, 0]
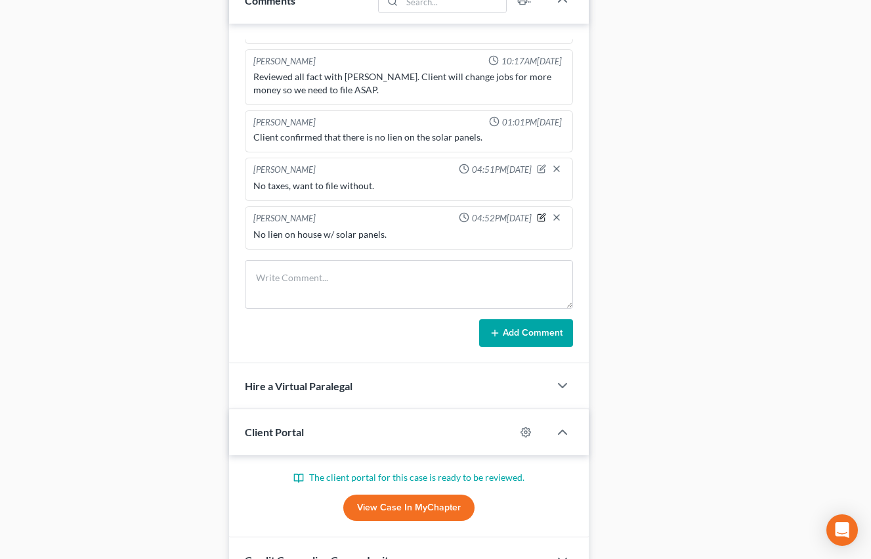
click at [539, 217] on icon "button" at bounding box center [541, 217] width 9 height 9
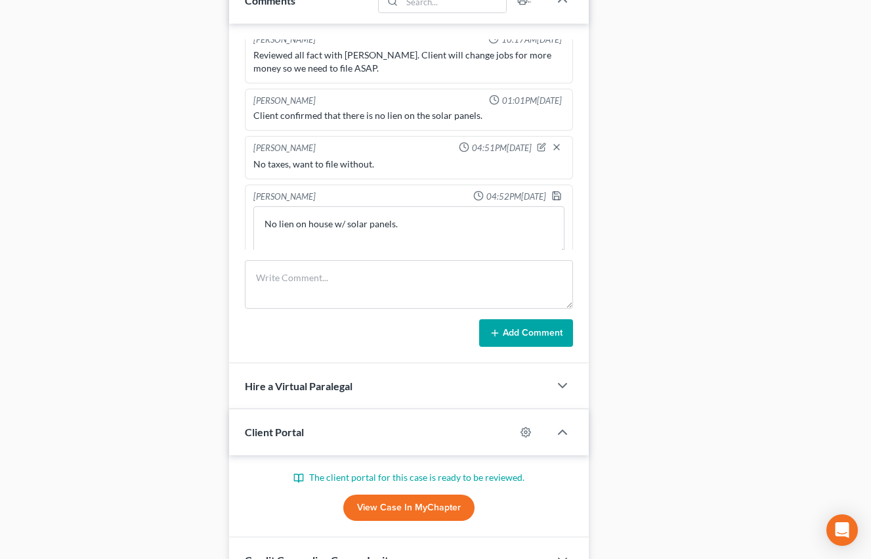
scroll to position [173, 0]
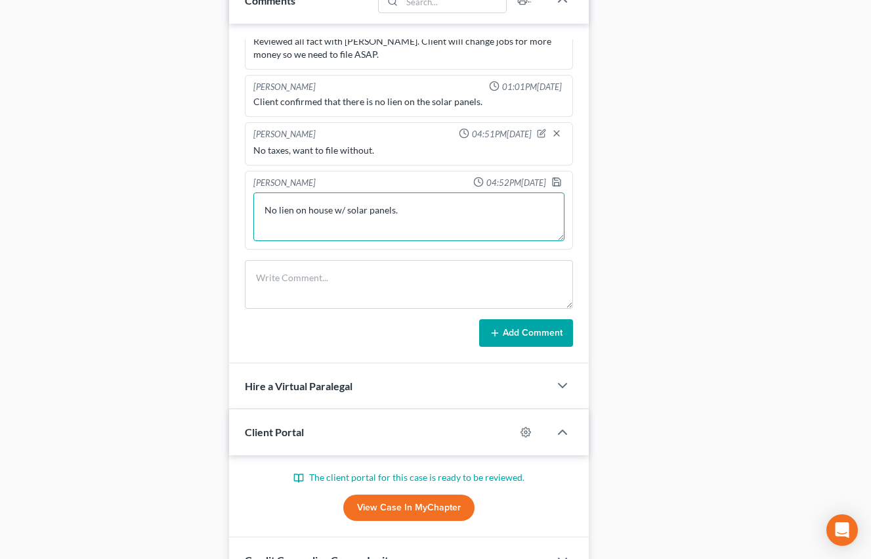
drag, startPoint x: 347, startPoint y: 211, endPoint x: 395, endPoint y: 209, distance: 48.6
click at [347, 211] on textarea "No lien on house w/ solar panels." at bounding box center [408, 216] width 311 height 49
drag, startPoint x: 396, startPoint y: 209, endPoint x: 279, endPoint y: 209, distance: 117.5
click at [241, 209] on div "[PERSON_NAME] 05:54PM[DATE] Hasn't filed taxes [DATE]. Disc refunds. Never file…" at bounding box center [409, 193] width 360 height 339
click at [278, 209] on textarea "No lien on house w/ solar panels." at bounding box center [408, 216] width 311 height 49
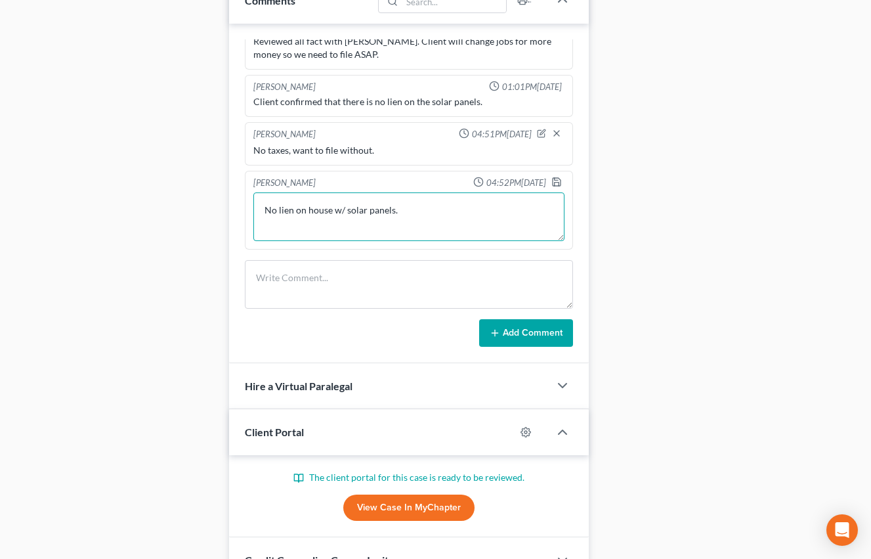
drag, startPoint x: 279, startPoint y: 209, endPoint x: 292, endPoint y: 217, distance: 15.3
click at [279, 209] on textarea "No lien on house w/ solar panels." at bounding box center [408, 216] width 311 height 49
drag, startPoint x: 399, startPoint y: 211, endPoint x: 317, endPoint y: 208, distance: 82.1
click at [317, 208] on textarea "No UCC lien on house w/ solar panels." at bounding box center [408, 216] width 311 height 49
type textarea "No UCC lien from solar panels."
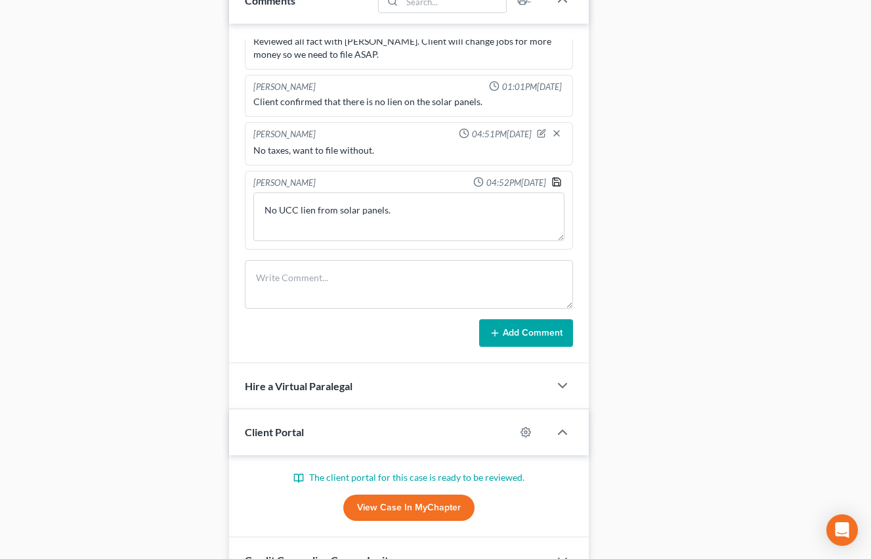
click at [556, 180] on polyline "button" at bounding box center [556, 179] width 3 height 2
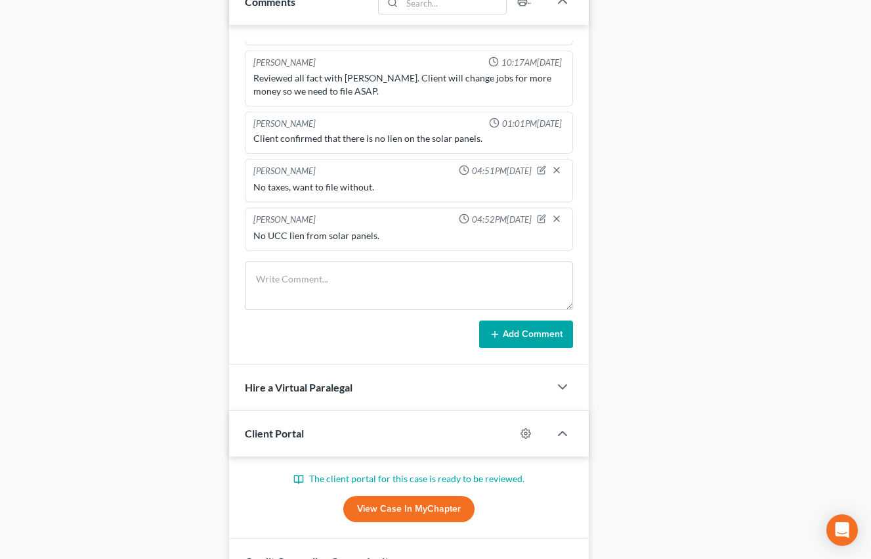
scroll to position [874, 0]
click at [223, 199] on div "Updates & News × Electronic Filing Available! Cases in the Eastern District of …" at bounding box center [409, 100] width 373 height 1648
